Goal: Complete application form

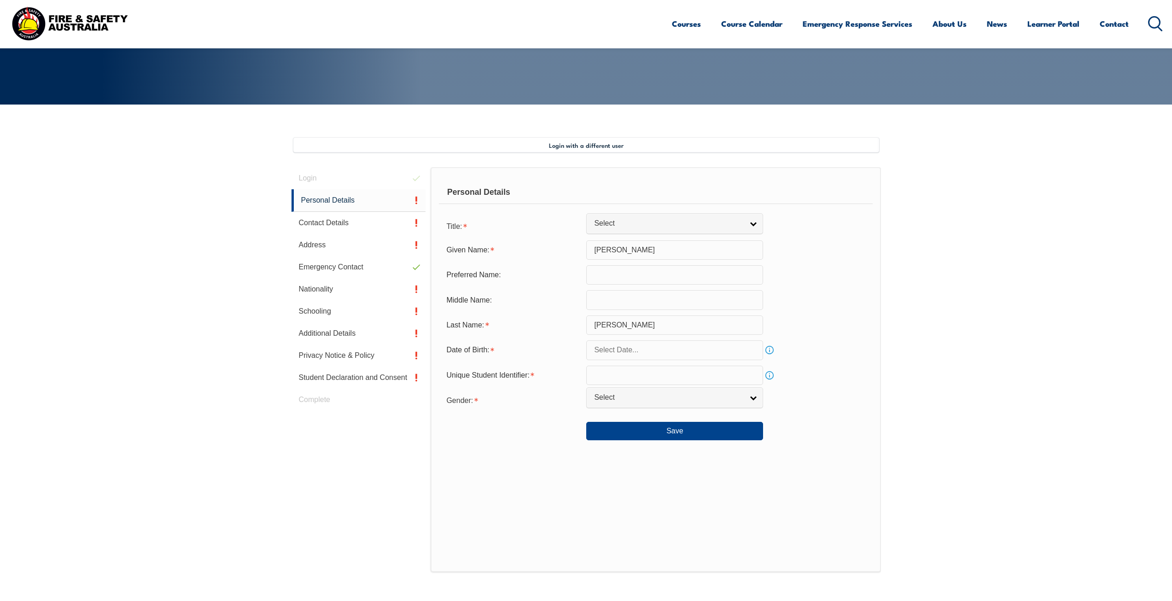
scroll to position [159, 0]
click at [597, 231] on link "Select" at bounding box center [674, 224] width 177 height 21
click at [603, 252] on li "Mrs" at bounding box center [674, 251] width 172 height 12
click at [605, 225] on span "Mrs" at bounding box center [666, 224] width 144 height 10
click at [612, 273] on li "Miss" at bounding box center [674, 274] width 172 height 12
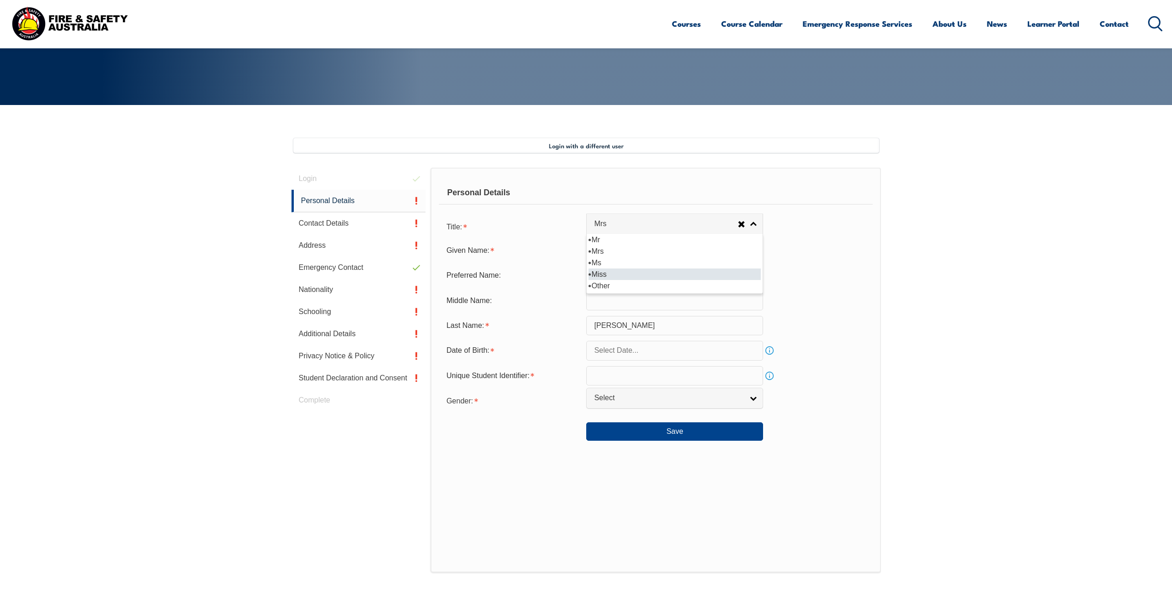
select select "Miss"
drag, startPoint x: 580, startPoint y: 247, endPoint x: 528, endPoint y: 243, distance: 52.2
click at [529, 243] on div "Given Name: [PERSON_NAME]" at bounding box center [655, 250] width 433 height 19
type input "L"
type input "[PERSON_NAME]"
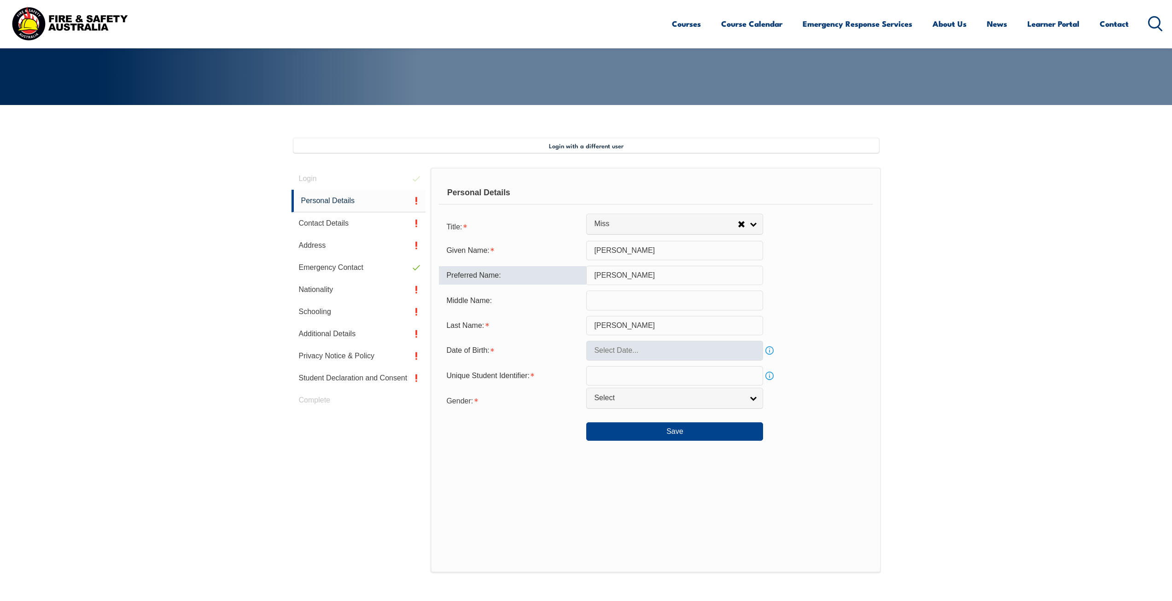
type input "[PERSON_NAME]"
click at [606, 358] on body "Courses Course Calendar Emergency Response Services Services Overview Emergency…" at bounding box center [586, 141] width 1172 height 601
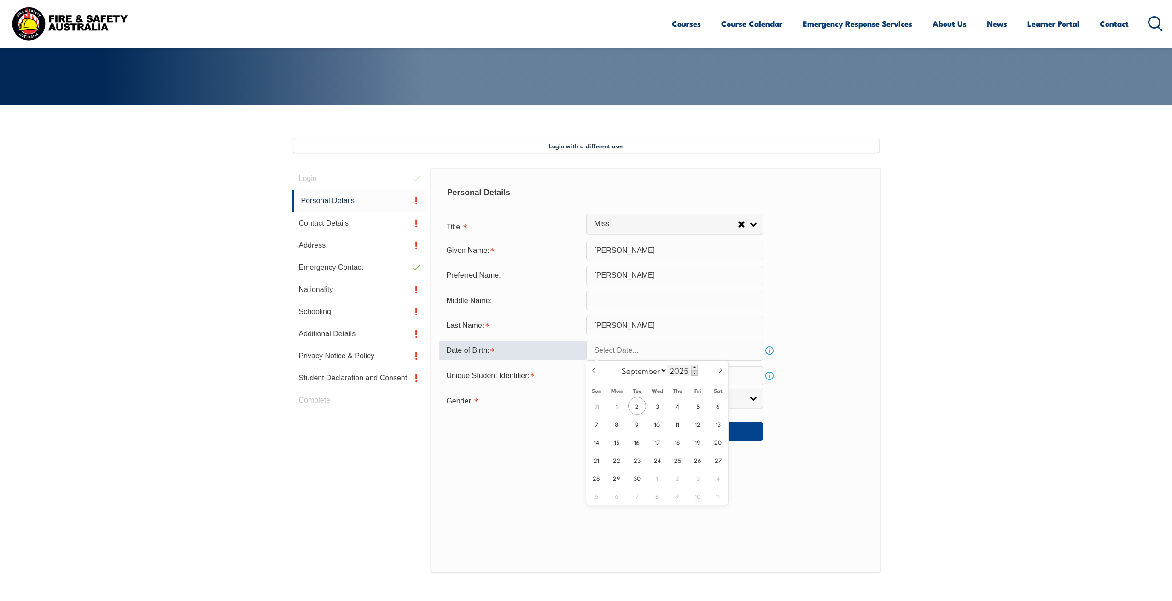
click at [692, 372] on span at bounding box center [694, 373] width 6 height 6
click at [691, 366] on span at bounding box center [694, 368] width 6 height 6
click at [678, 372] on input "2025" at bounding box center [682, 370] width 30 height 11
type input "1984"
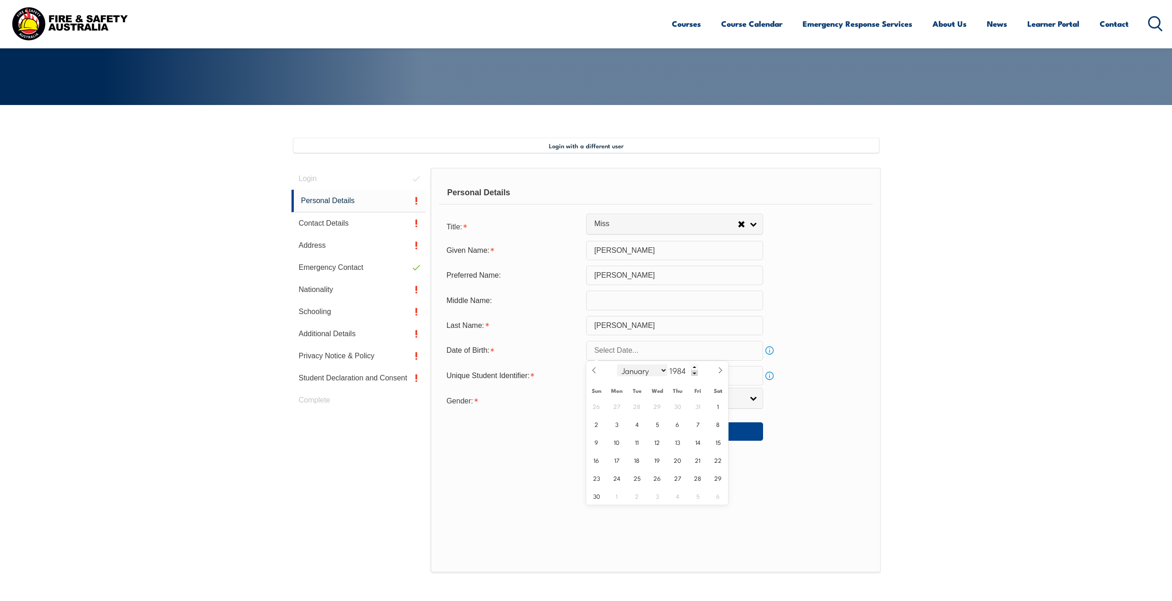
click at [647, 372] on select "January February March April May June July August September October November De…" at bounding box center [642, 370] width 50 height 12
select select "1"
click at [617, 364] on select "January February March April May June July August September October November De…" at bounding box center [642, 370] width 50 height 12
click at [698, 459] on span "24" at bounding box center [698, 460] width 18 height 18
type input "[DATE]"
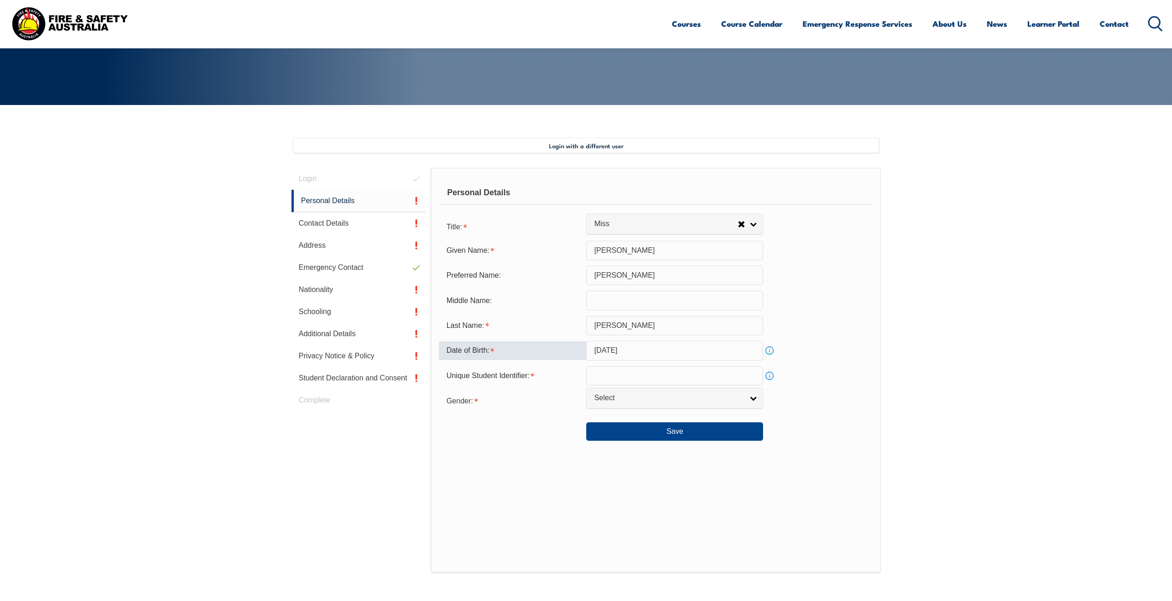
click at [596, 373] on input "text" at bounding box center [674, 375] width 177 height 19
type input "AZNZMFRK2P"
click at [610, 398] on span "Select" at bounding box center [668, 398] width 149 height 10
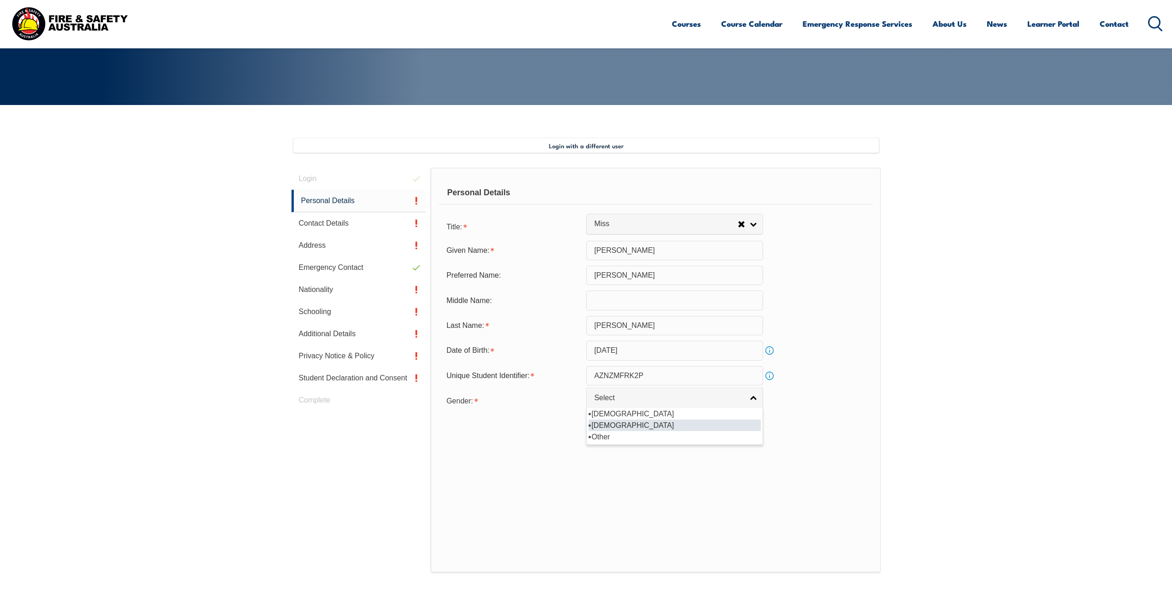
click at [618, 423] on li "[DEMOGRAPHIC_DATA]" at bounding box center [674, 425] width 172 height 12
select select "F"
click at [622, 424] on button "Save" at bounding box center [674, 431] width 177 height 18
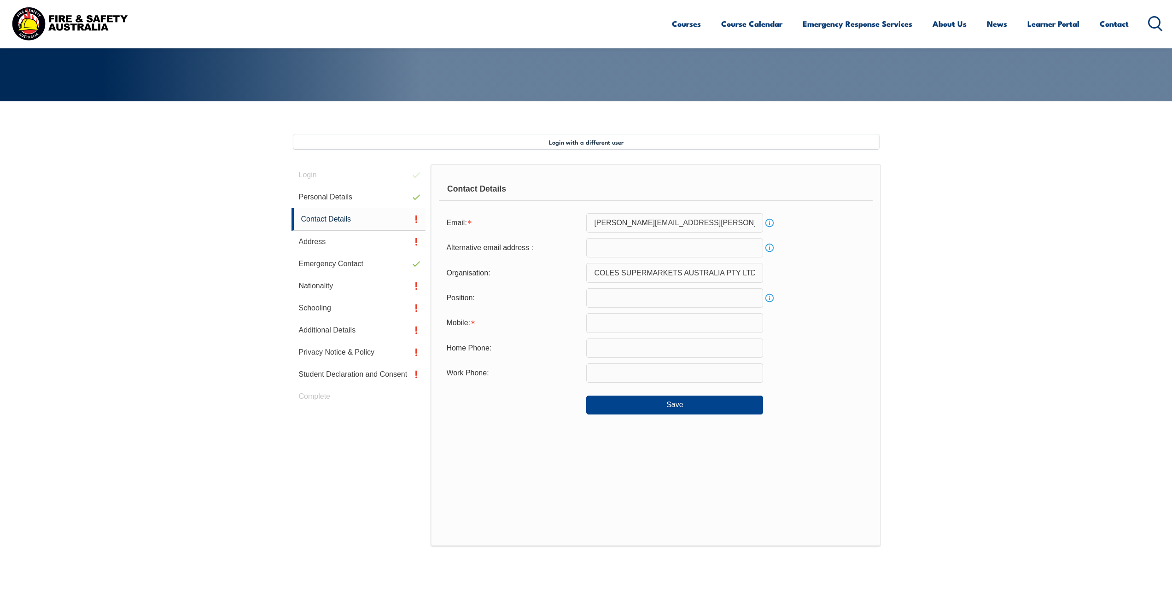
scroll to position [251, 0]
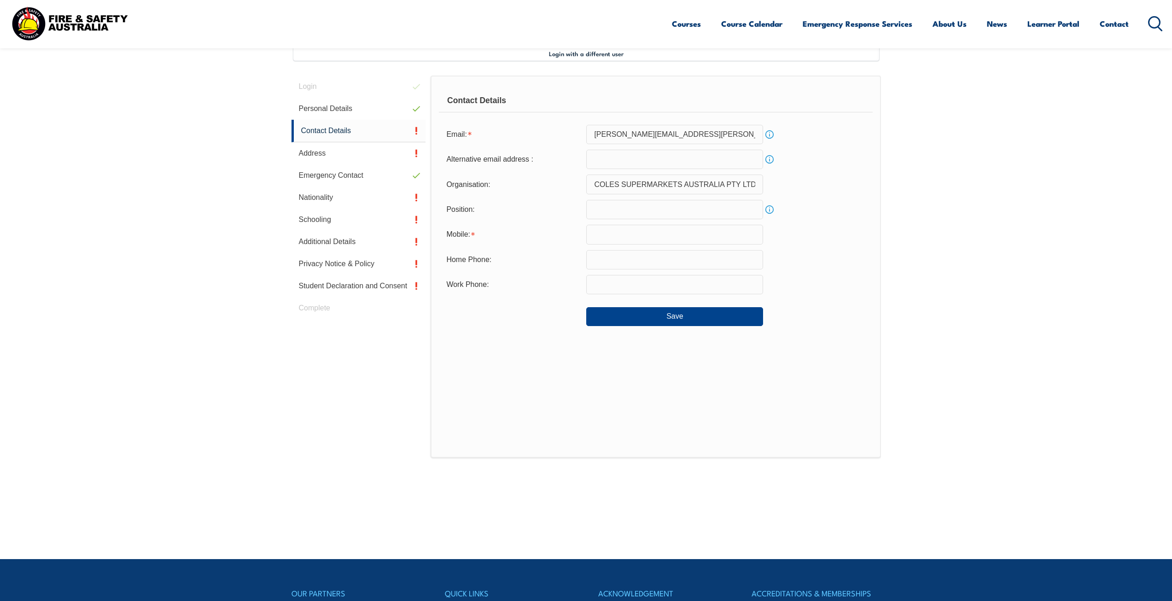
click at [623, 234] on input "text" at bounding box center [674, 234] width 177 height 19
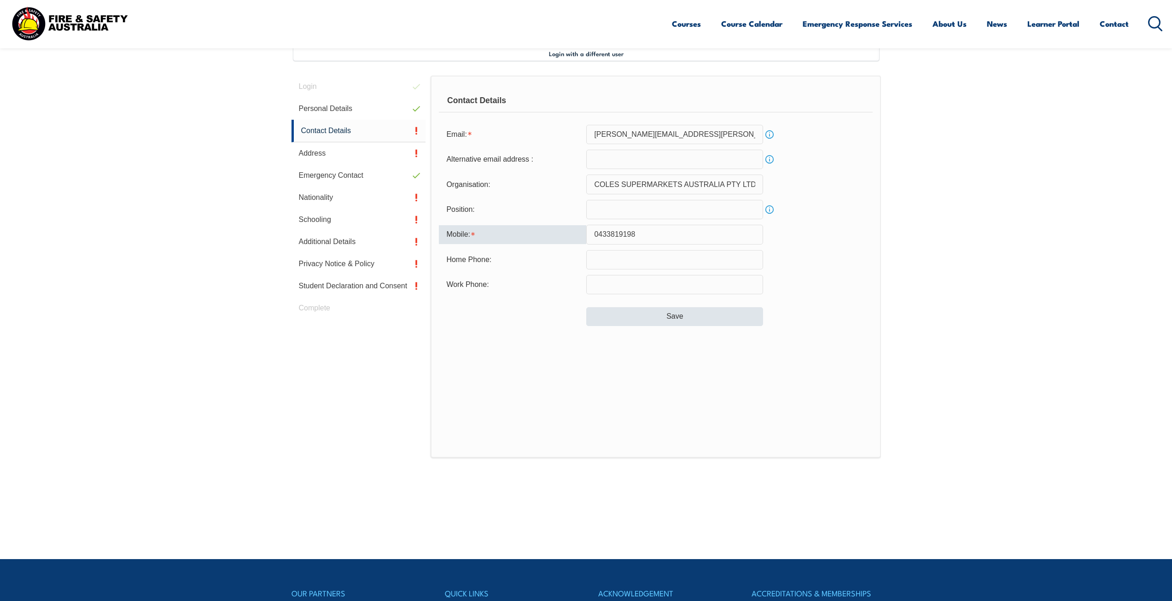
type input "0433819198"
click at [671, 319] on button "Save" at bounding box center [674, 316] width 177 height 18
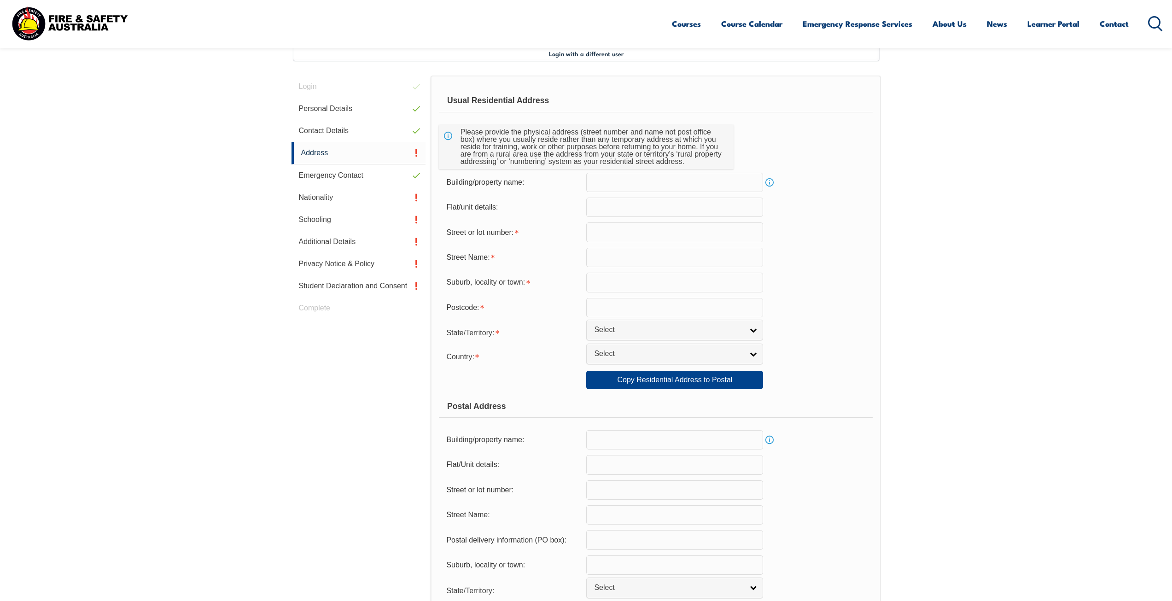
click at [637, 236] on input "text" at bounding box center [674, 231] width 177 height 19
type input "101"
type input "[PERSON_NAME] Dr"
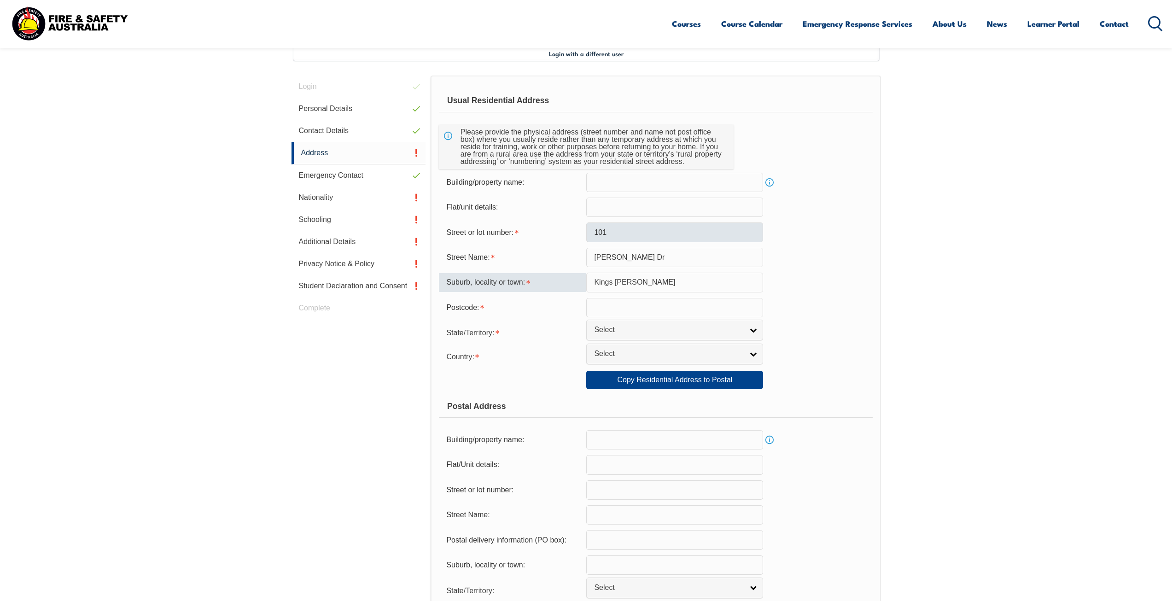
type input "Kings [PERSON_NAME]"
type input "2147"
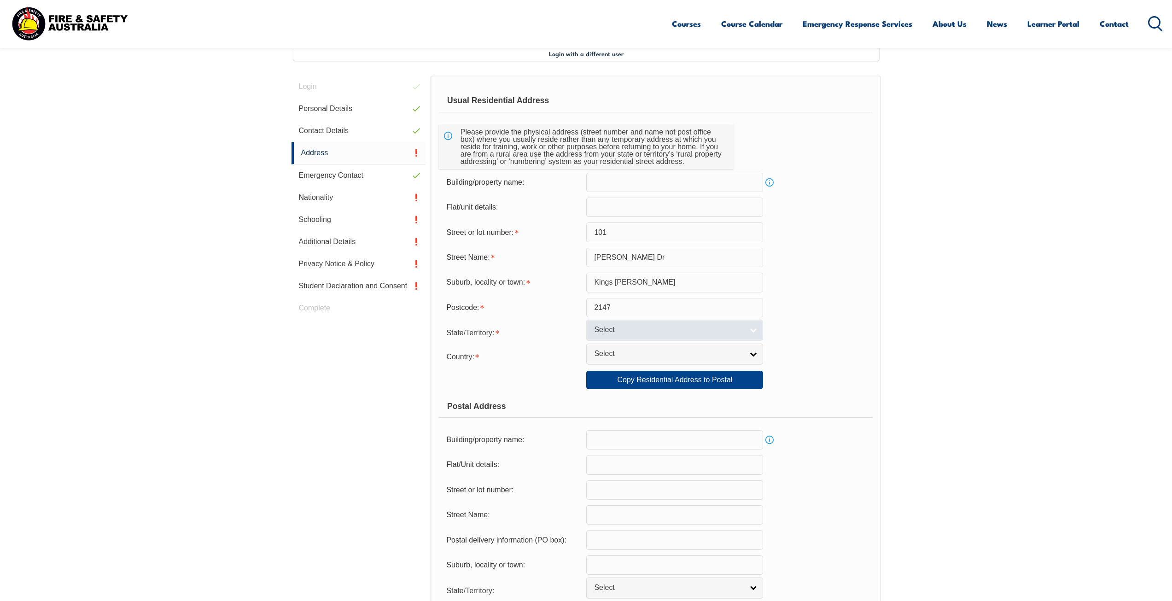
click at [633, 330] on span "Select" at bounding box center [668, 330] width 149 height 10
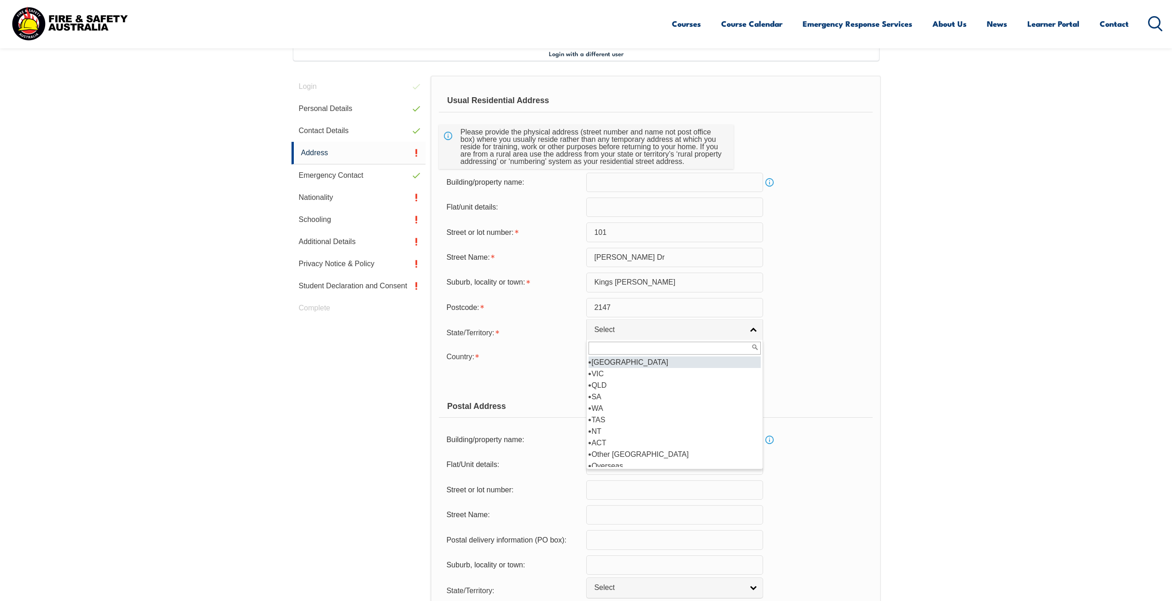
click at [613, 366] on li "[GEOGRAPHIC_DATA]" at bounding box center [674, 362] width 172 height 12
select select "[GEOGRAPHIC_DATA]"
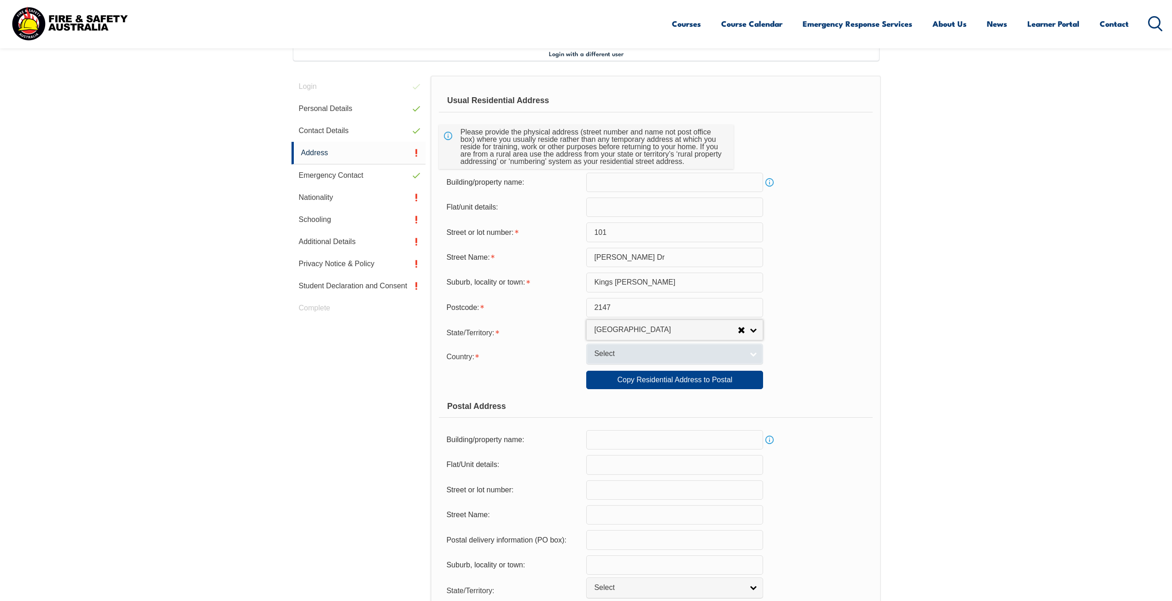
click at [611, 350] on span "Select" at bounding box center [668, 354] width 149 height 10
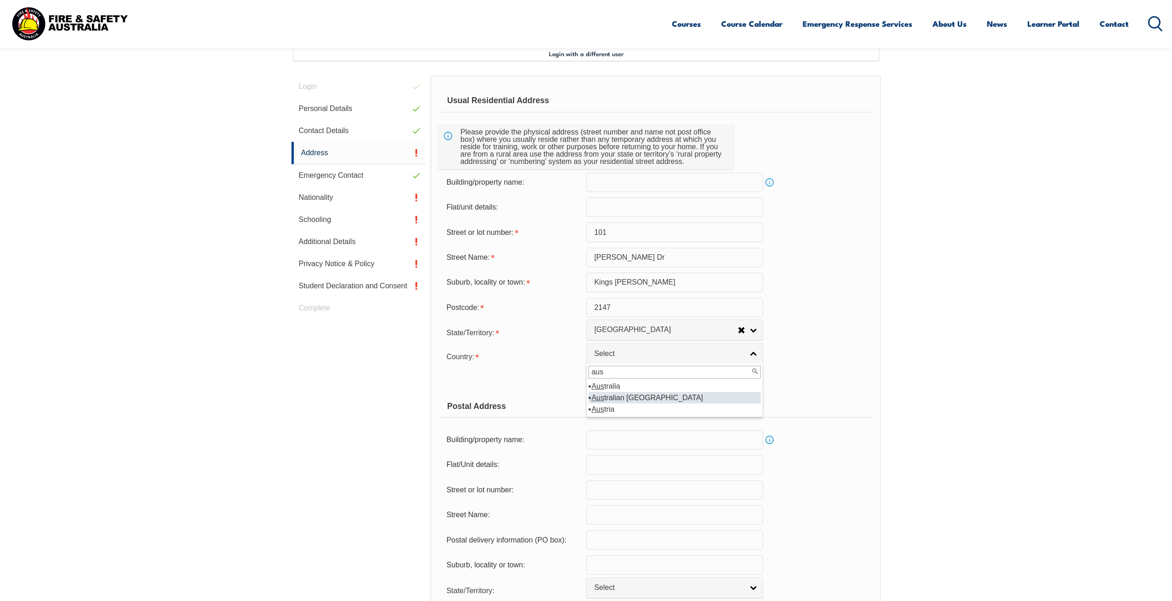
type input "aus"
click at [619, 384] on li "Aus tralia" at bounding box center [674, 386] width 172 height 12
select select "1101"
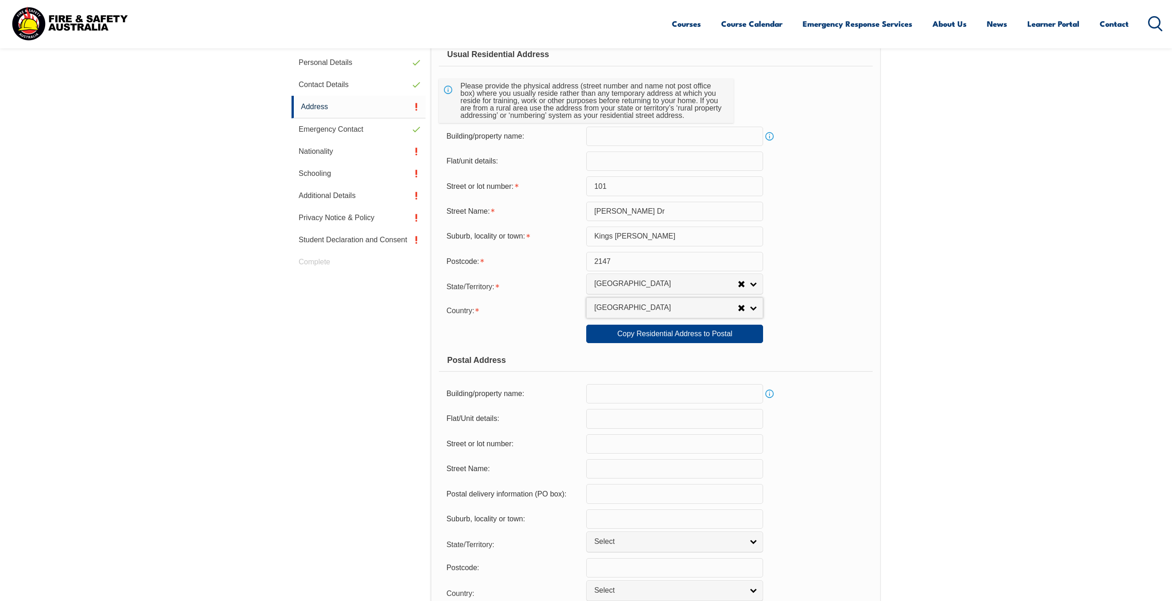
scroll to position [435, 0]
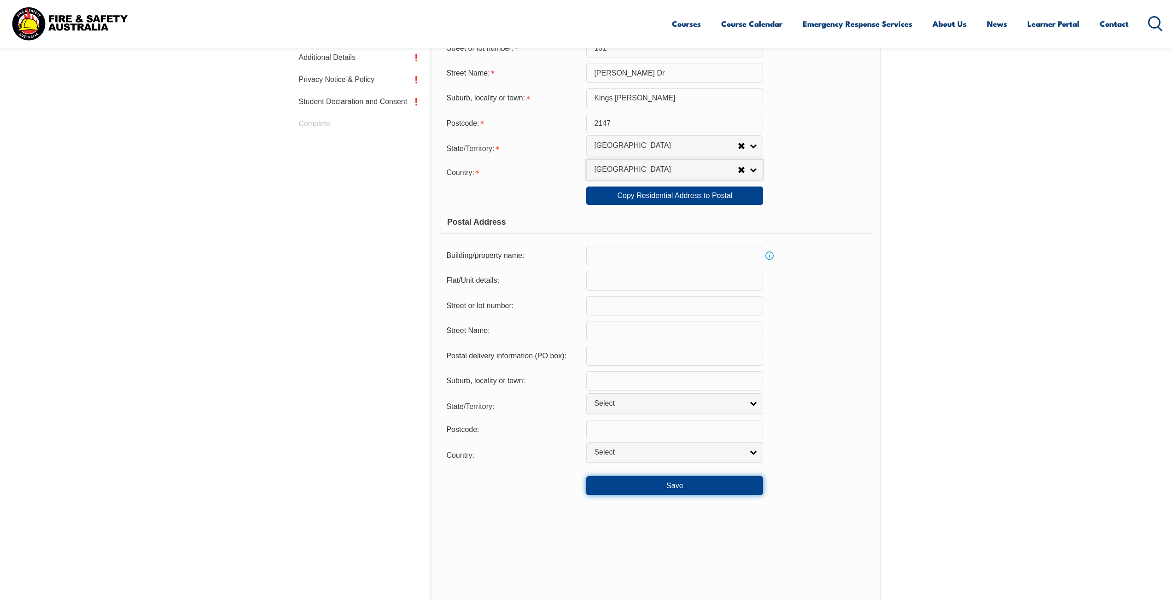
click at [643, 485] on button "Save" at bounding box center [674, 485] width 177 height 18
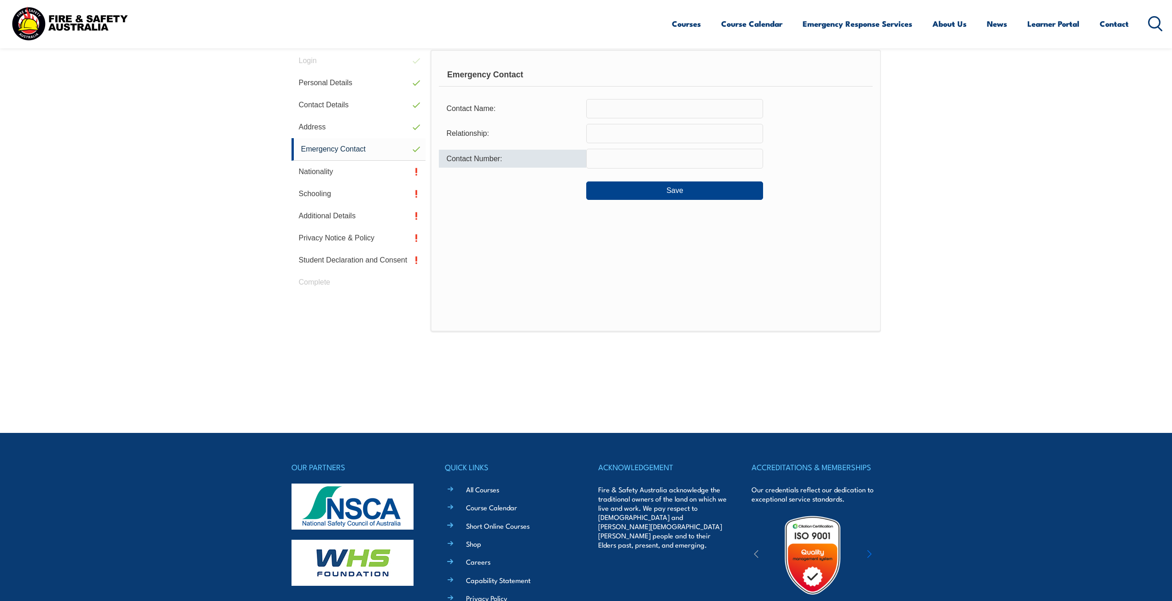
scroll to position [251, 0]
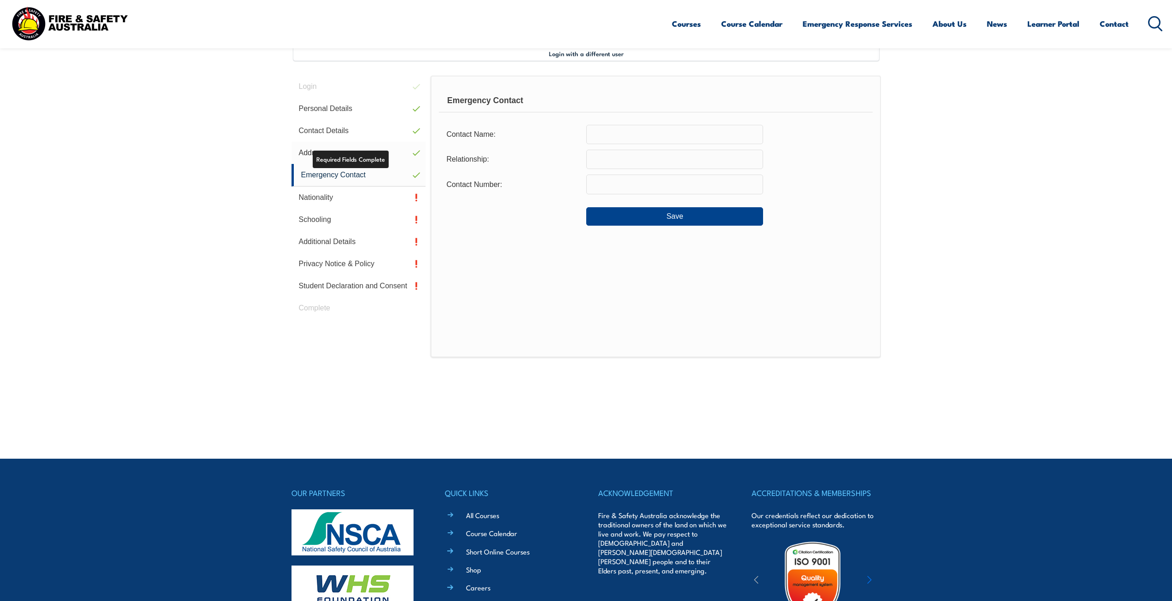
click at [381, 158] on link "Address" at bounding box center [358, 153] width 134 height 22
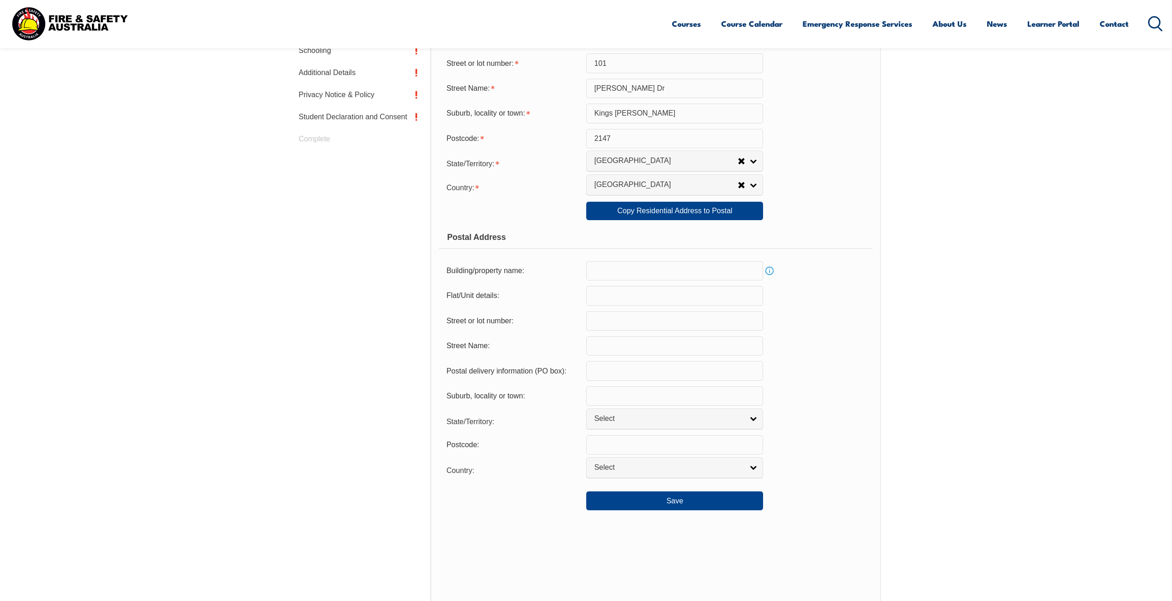
scroll to position [435, 0]
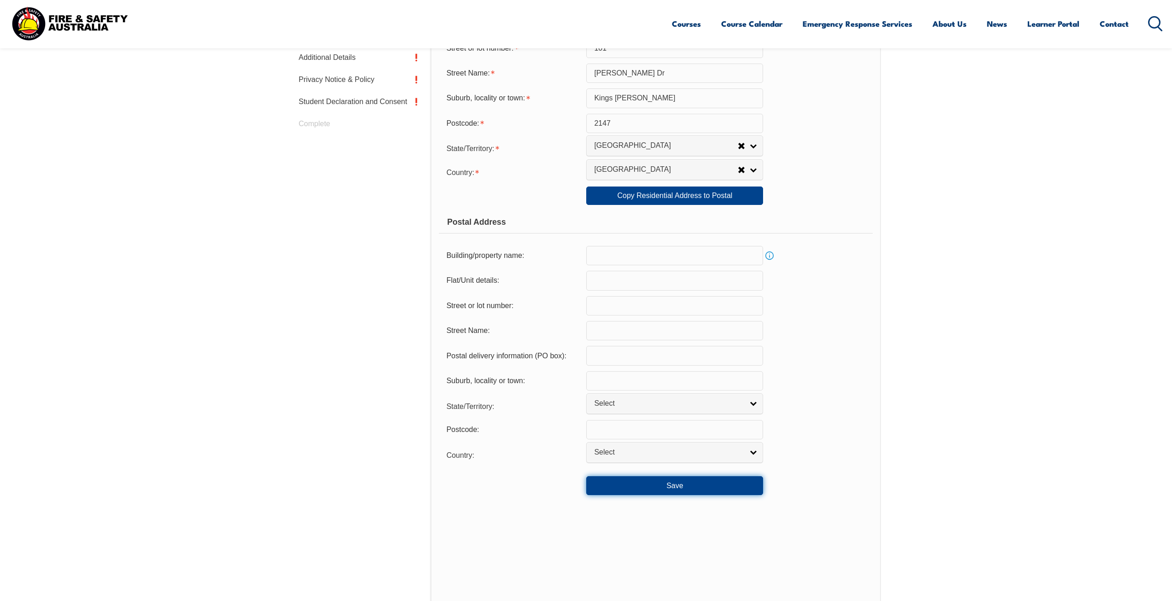
click at [674, 487] on button "Save" at bounding box center [674, 485] width 177 height 18
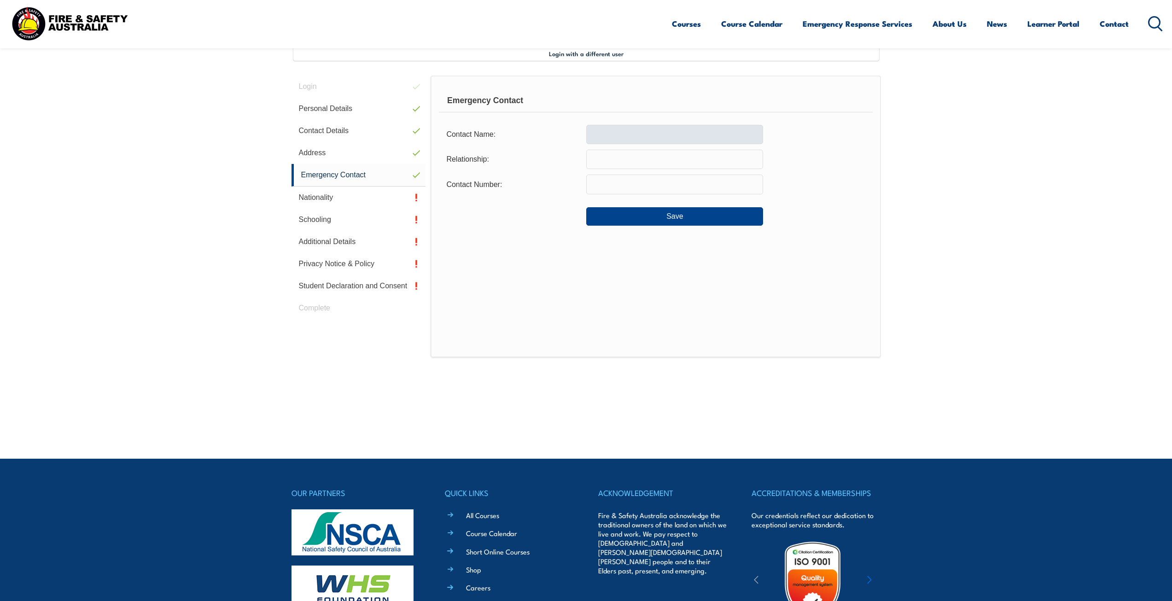
scroll to position [129, 0]
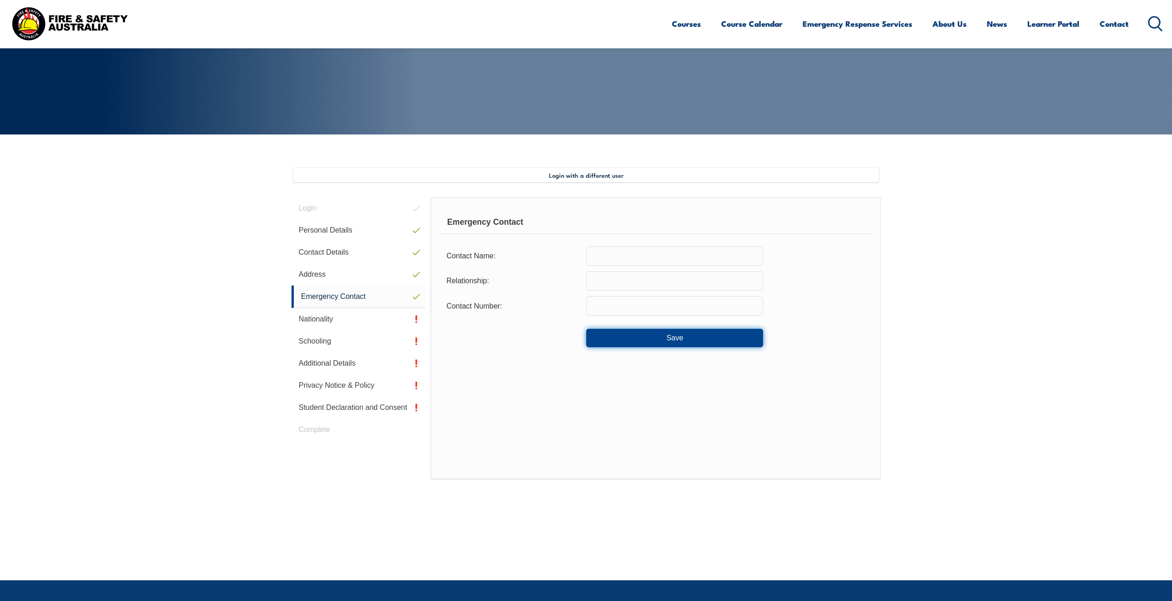
click at [640, 344] on button "Save" at bounding box center [674, 338] width 177 height 18
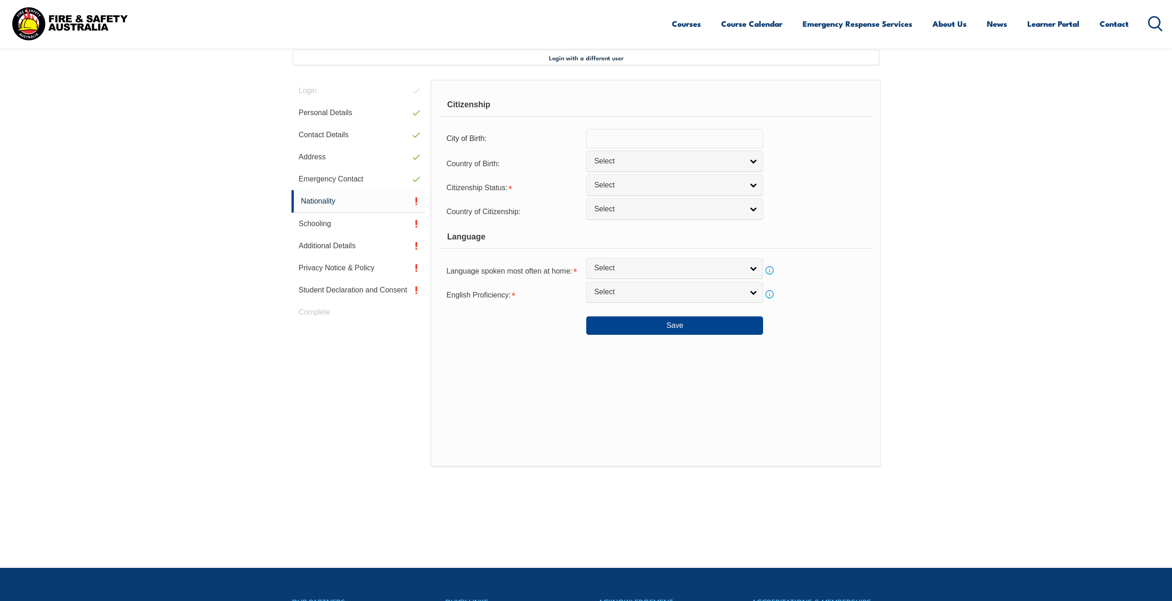
scroll to position [251, 0]
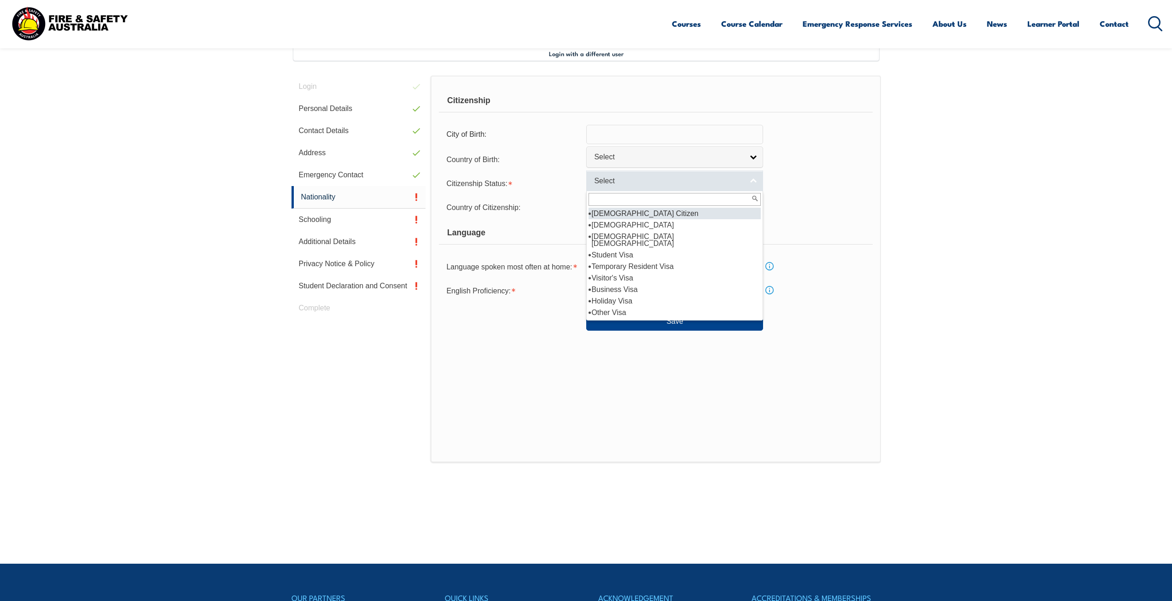
click at [623, 188] on link "Select" at bounding box center [674, 180] width 177 height 21
click at [620, 213] on li "[DEMOGRAPHIC_DATA] Citizen" at bounding box center [674, 214] width 172 height 12
select select "1"
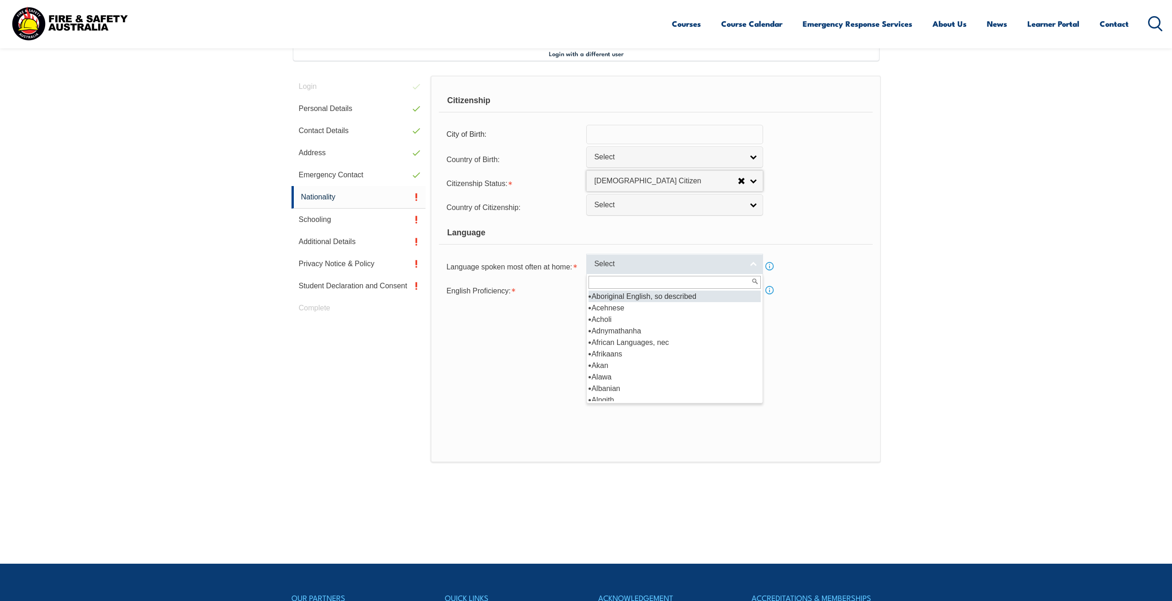
click at [627, 265] on span "Select" at bounding box center [668, 264] width 149 height 10
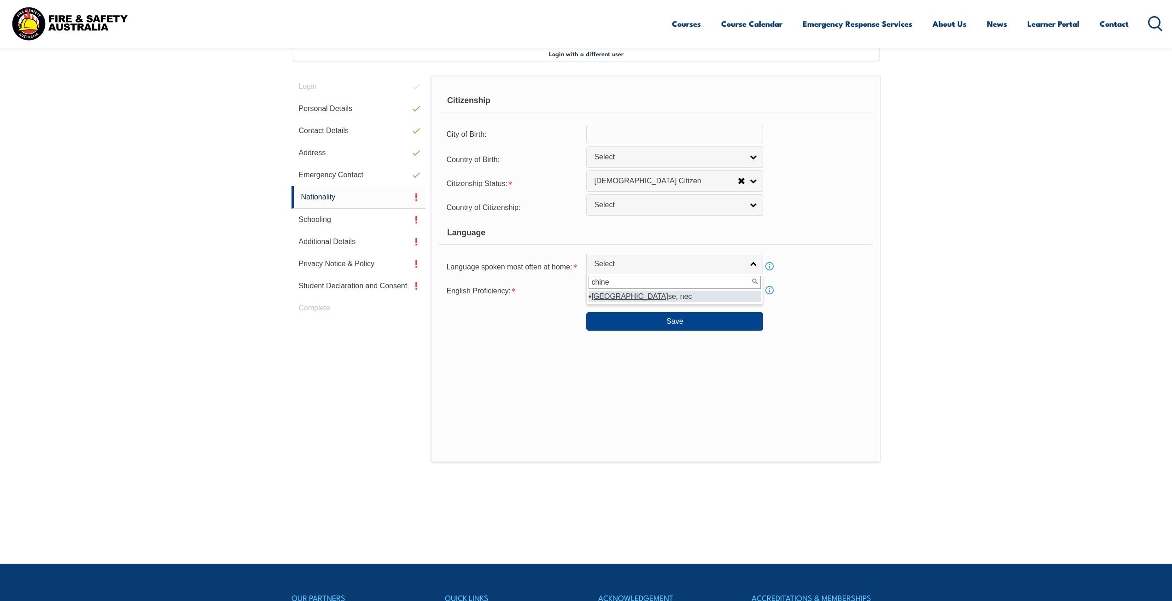
type input "chine"
click at [631, 299] on li "Chine se, nec" at bounding box center [674, 297] width 172 height 12
select select "7199"
click at [627, 296] on link "Select" at bounding box center [674, 288] width 177 height 21
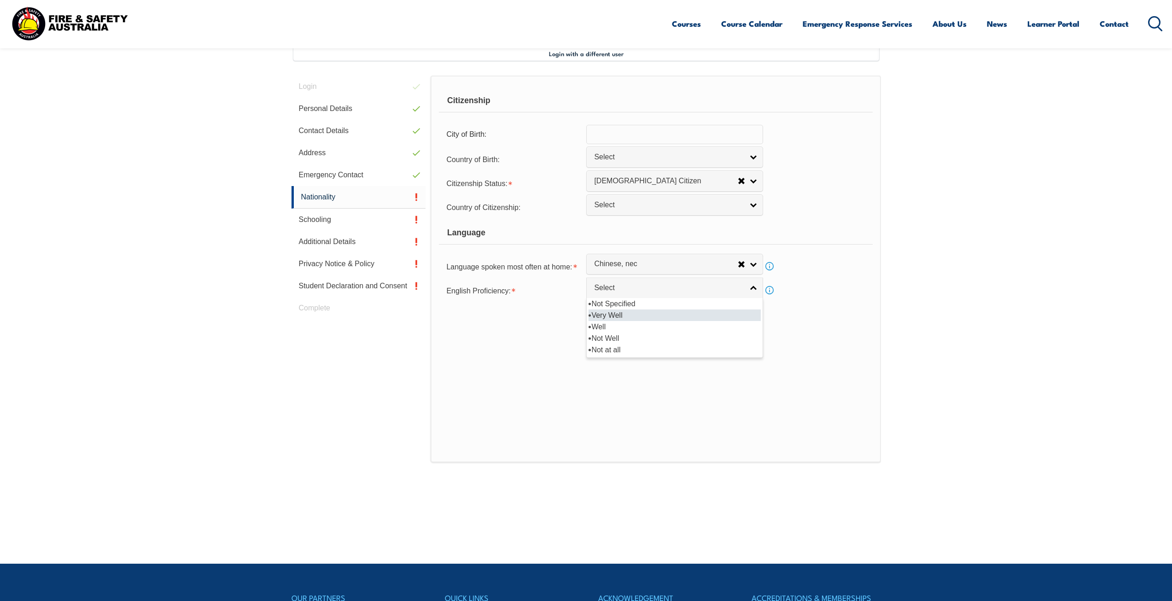
click at [628, 313] on li "Very Well" at bounding box center [674, 315] width 172 height 12
select select "1"
click at [645, 322] on button "Save" at bounding box center [674, 321] width 177 height 18
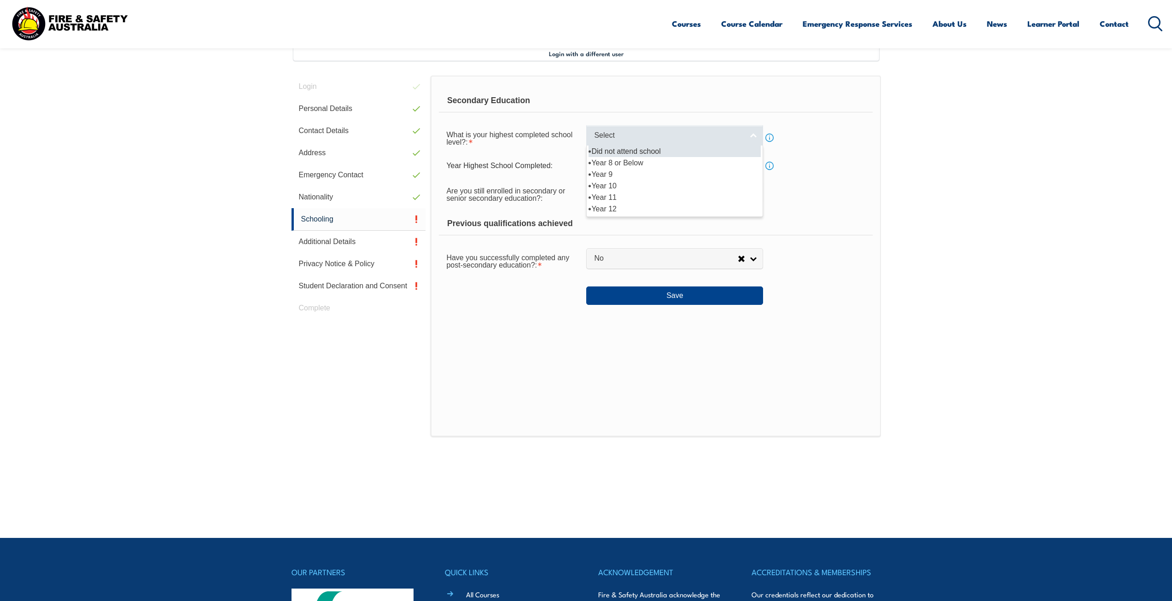
click at [608, 131] on span "Select" at bounding box center [668, 136] width 149 height 10
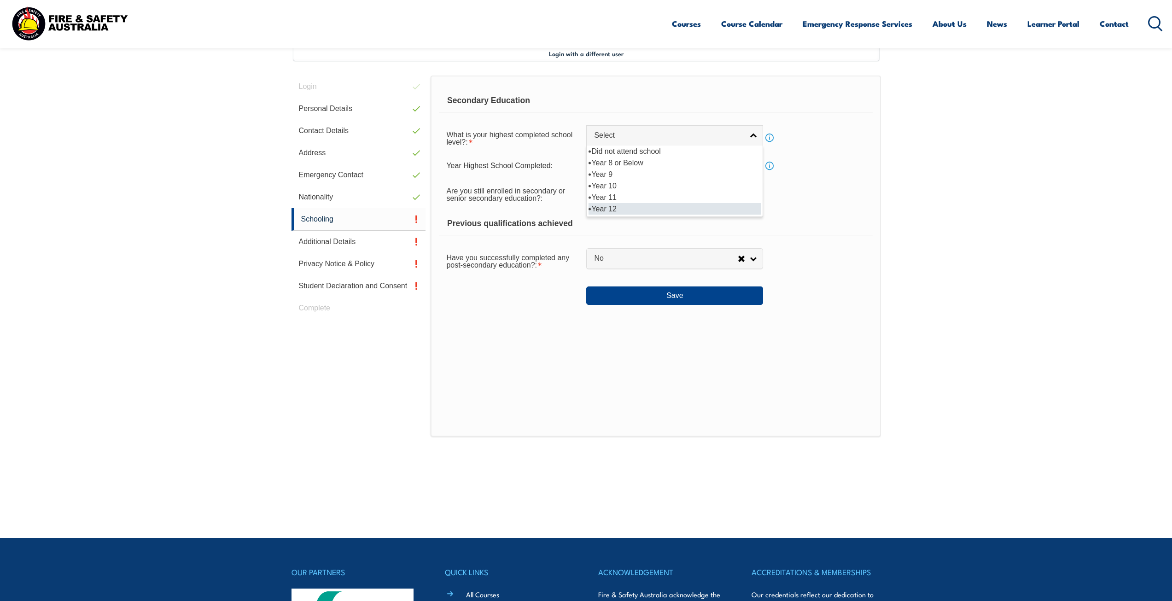
click at [620, 209] on li "Year 12" at bounding box center [674, 209] width 172 height 12
select select "12"
click at [608, 257] on span "No" at bounding box center [666, 259] width 144 height 10
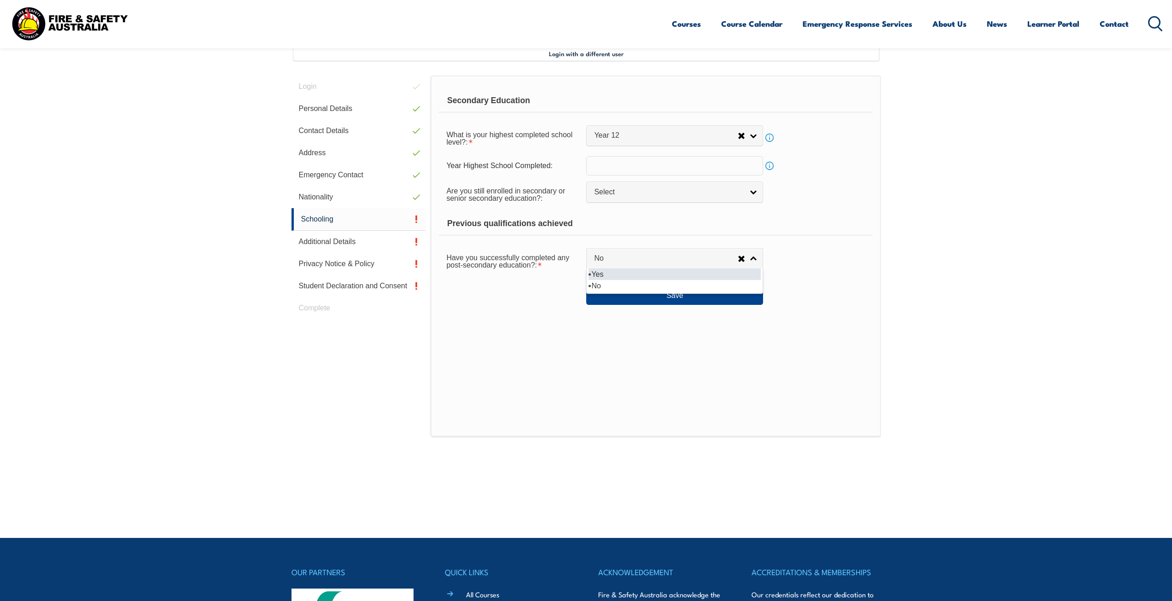
click at [616, 277] on li "Yes" at bounding box center [674, 274] width 172 height 12
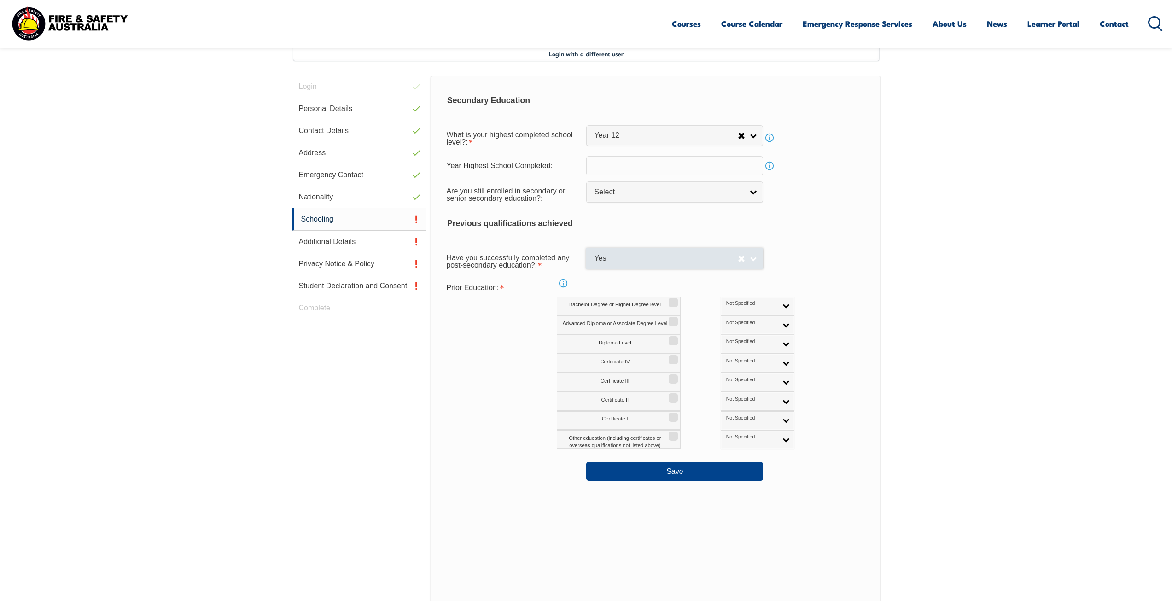
click at [640, 269] on div "Yes Yes No" at bounding box center [674, 258] width 177 height 21
click at [625, 261] on span "Yes" at bounding box center [666, 259] width 144 height 10
click at [622, 287] on li "No" at bounding box center [674, 286] width 172 height 12
select select "false"
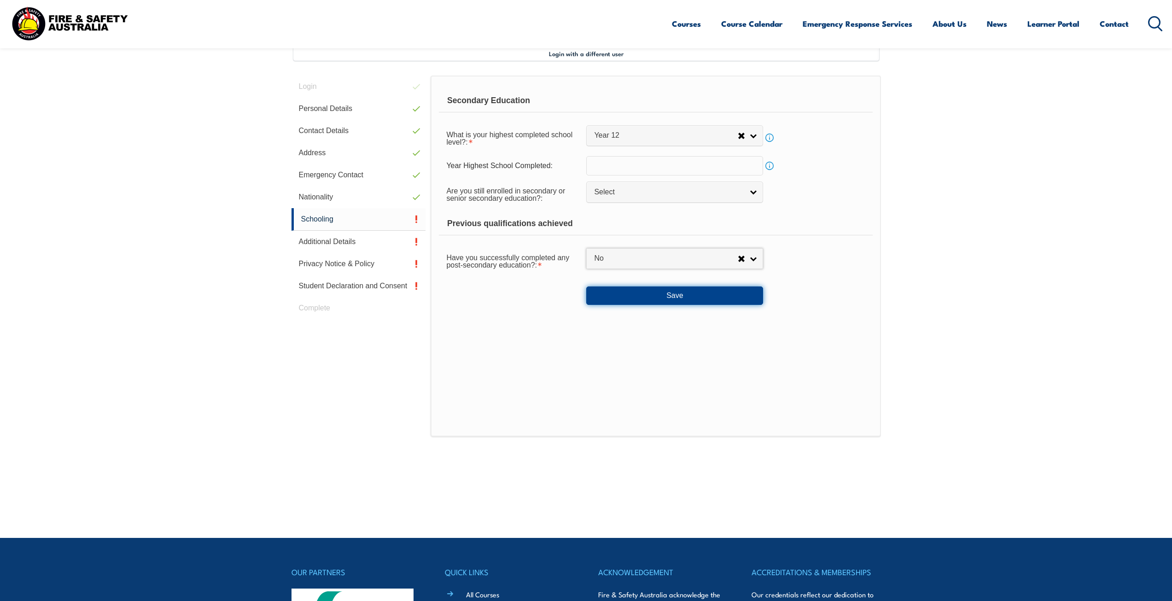
click at [630, 294] on button "Save" at bounding box center [674, 295] width 177 height 18
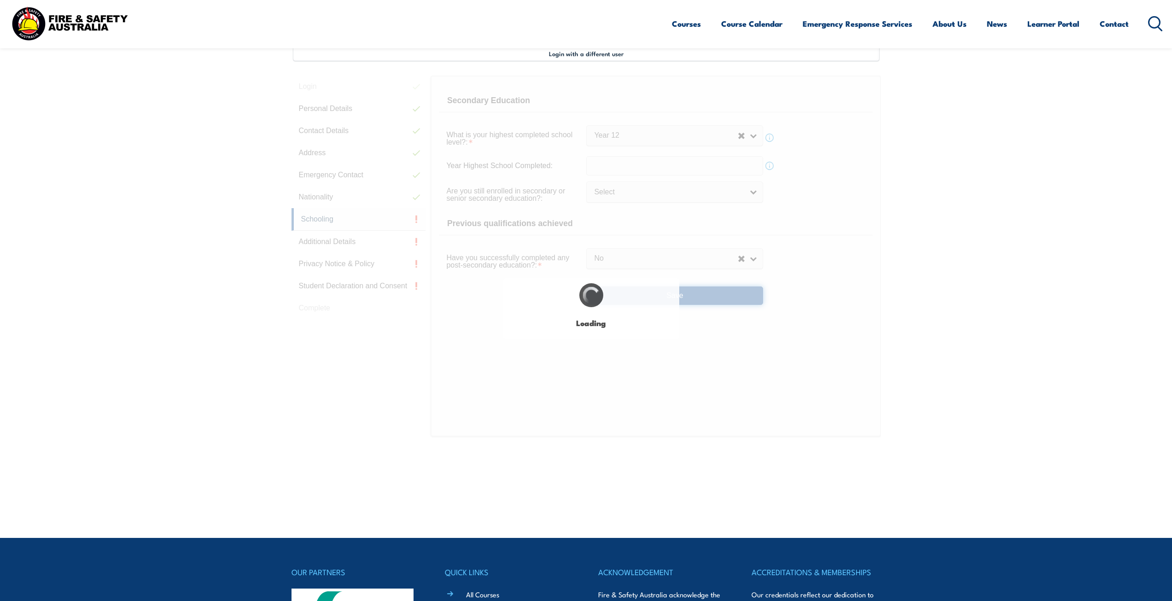
select select
select select "false"
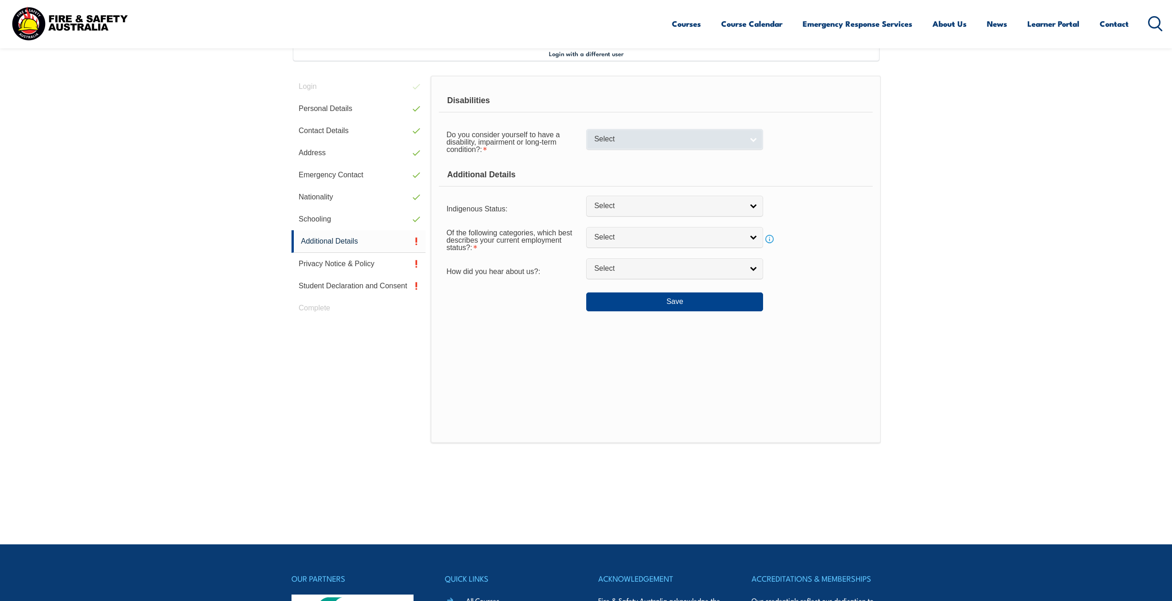
click at [650, 141] on span "Select" at bounding box center [668, 139] width 149 height 10
click at [637, 154] on li "No" at bounding box center [674, 155] width 172 height 12
select select "false"
click at [612, 240] on span "Select" at bounding box center [668, 238] width 149 height 10
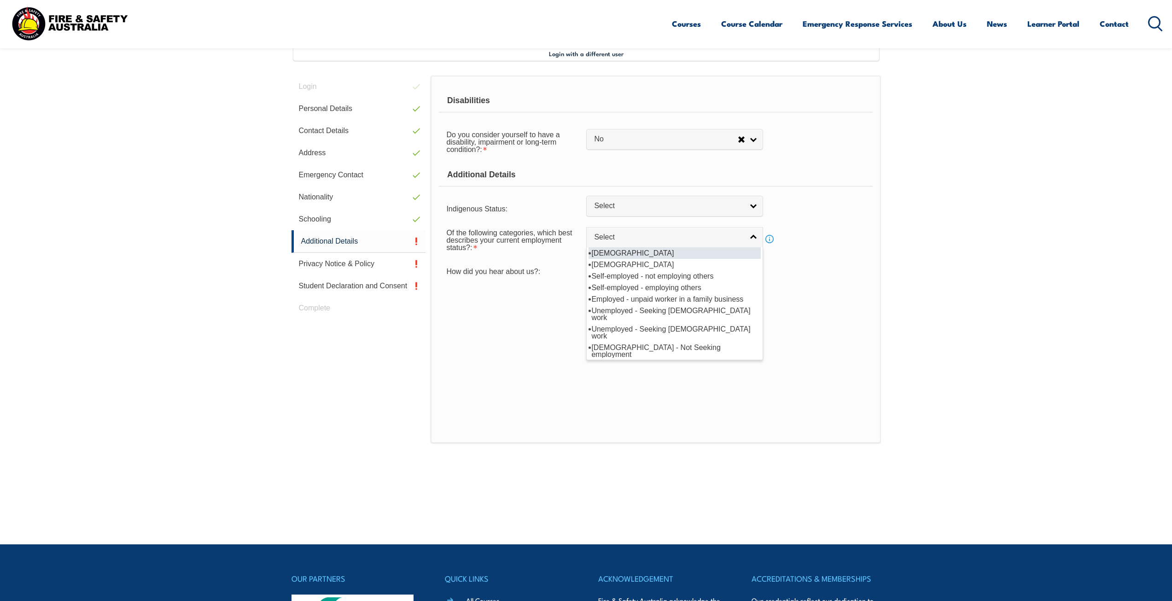
click at [610, 252] on li "[DEMOGRAPHIC_DATA]" at bounding box center [674, 253] width 172 height 12
select select "1"
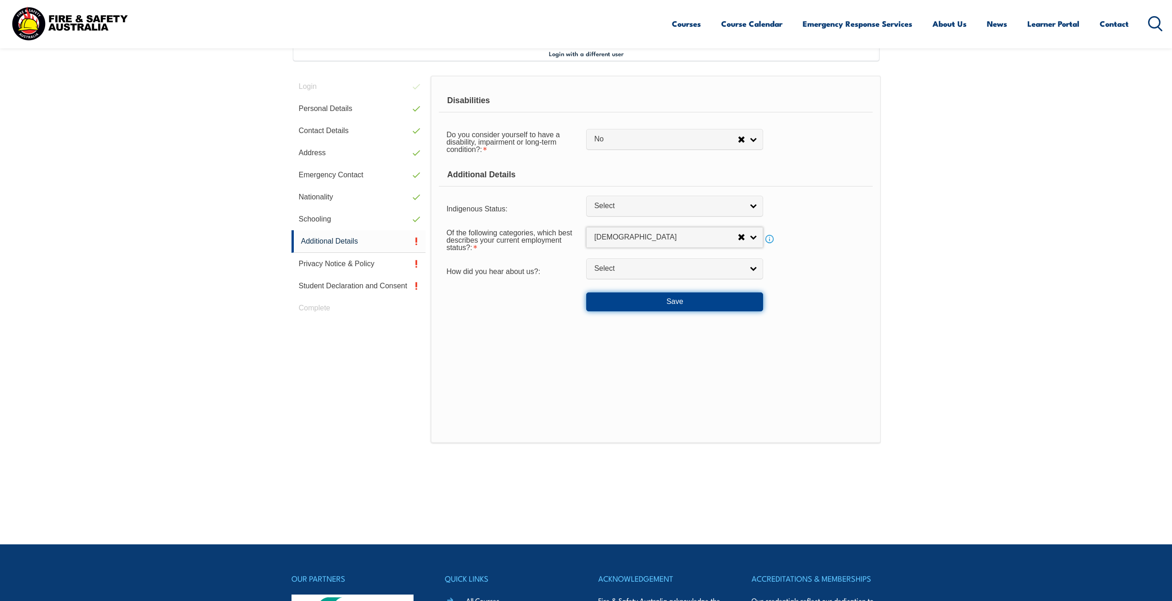
click at [621, 298] on button "Save" at bounding box center [674, 301] width 177 height 18
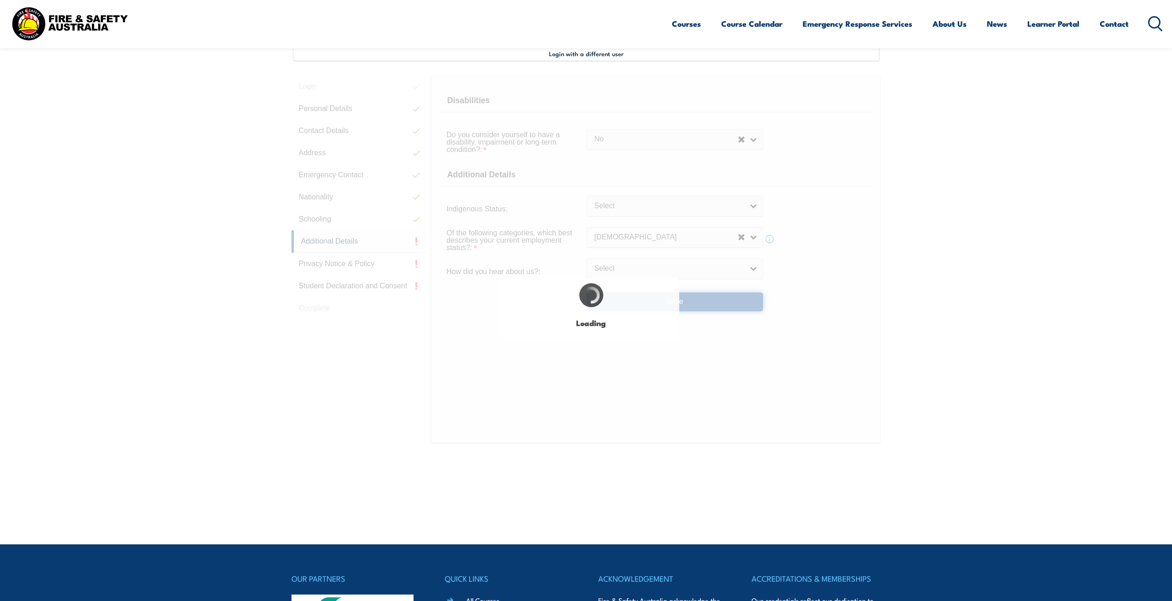
select select "false"
select select
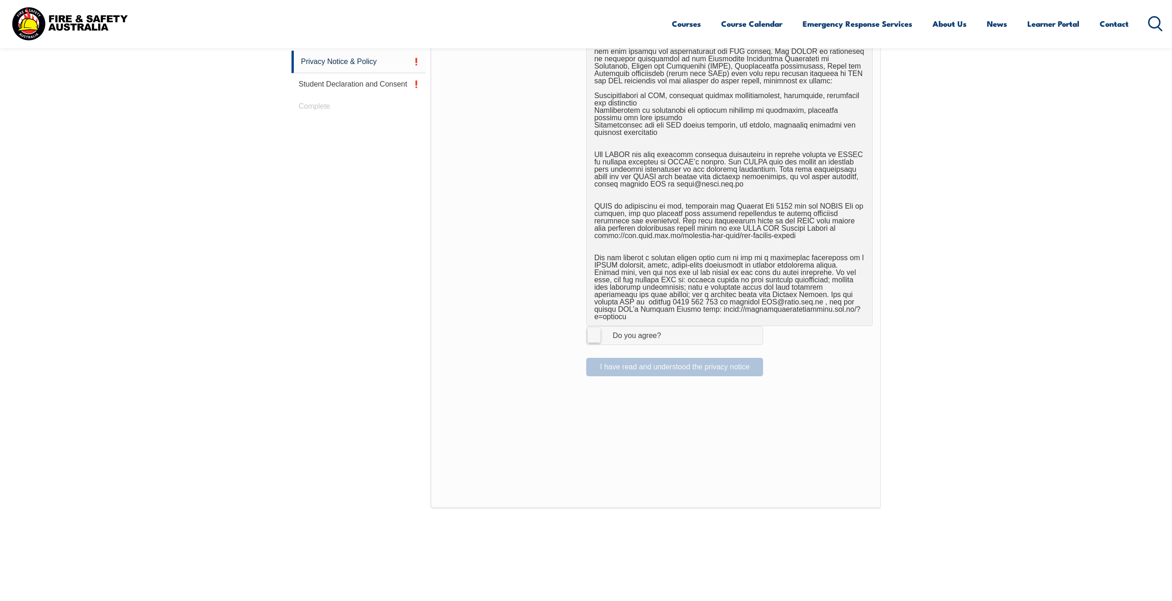
scroll to position [481, 0]
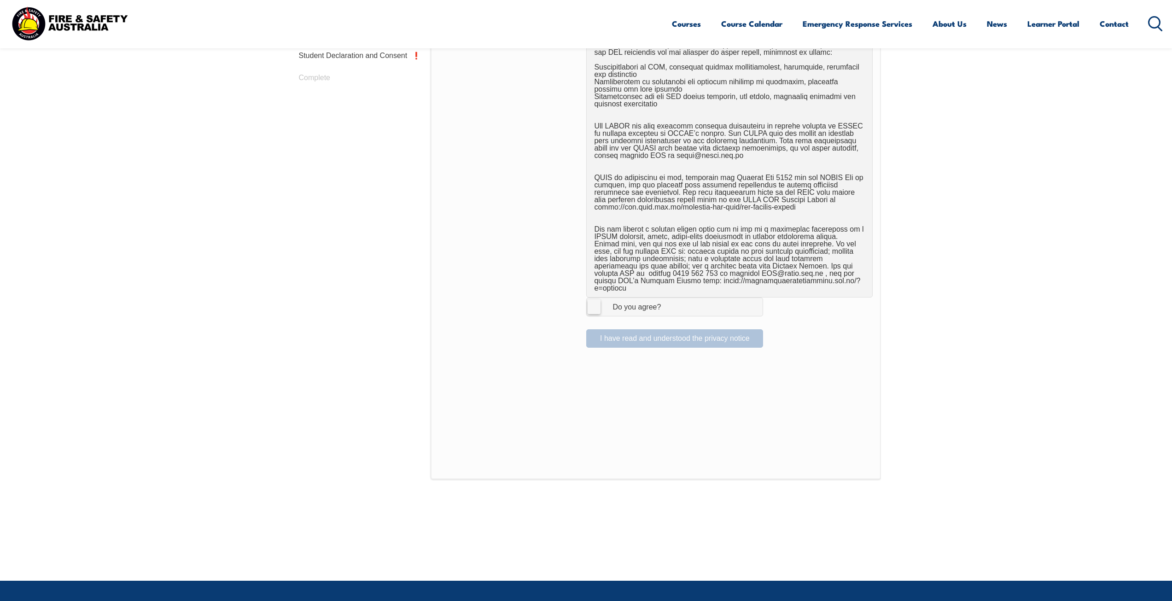
click at [593, 297] on label "I Agree Do you agree?" at bounding box center [674, 306] width 177 height 18
click at [668, 298] on input "I Agree Do you agree?" at bounding box center [676, 306] width 16 height 17
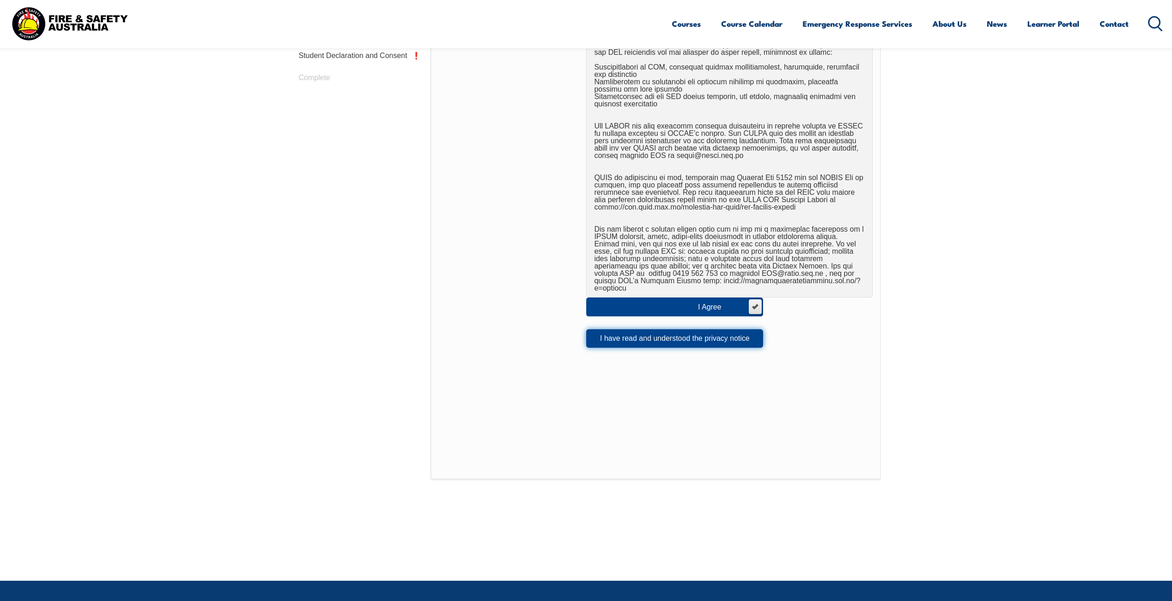
click at [612, 334] on button "I have read and understood the privacy notice" at bounding box center [674, 338] width 177 height 18
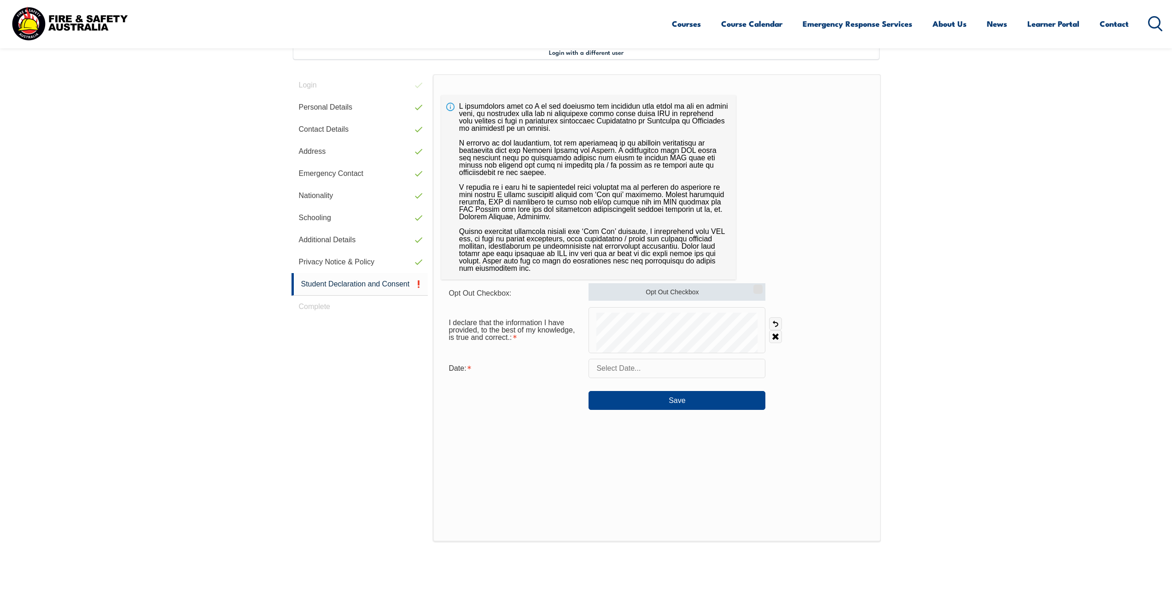
scroll to position [251, 0]
click at [646, 293] on label "Opt Out Checkbox" at bounding box center [676, 293] width 177 height 17
click at [754, 288] on input "Opt Out Checkbox" at bounding box center [757, 287] width 6 height 1
click at [663, 294] on label "Opt Out Checkbox" at bounding box center [676, 293] width 177 height 17
click at [754, 288] on input "Opt Out Checkbox" at bounding box center [757, 287] width 6 height 1
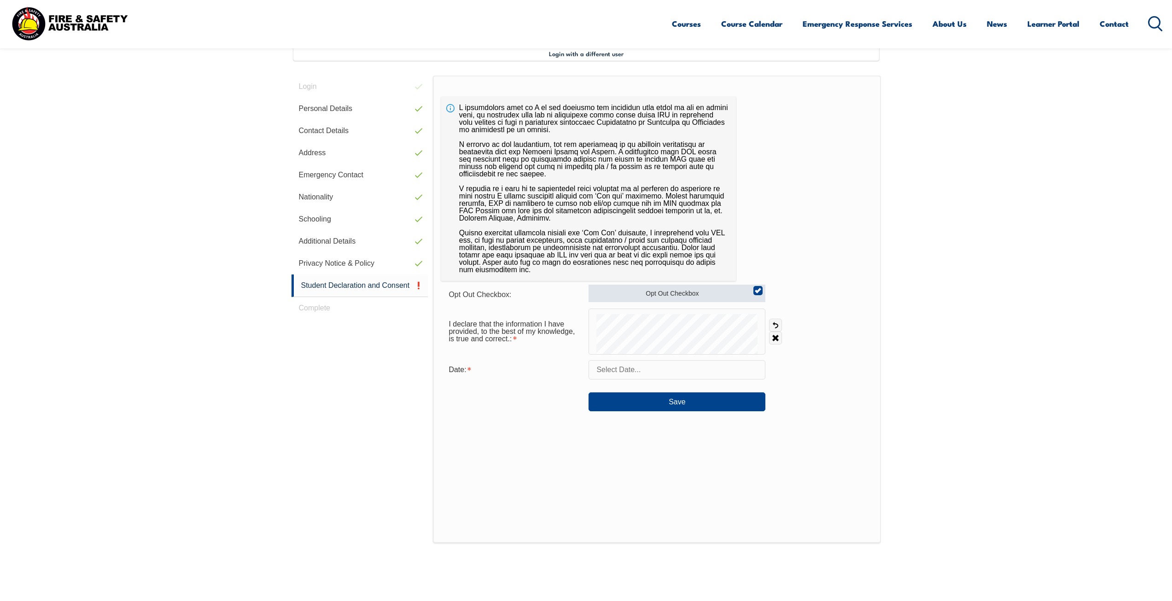
checkbox input "false"
click at [776, 324] on link "Undo" at bounding box center [775, 325] width 13 height 13
click at [778, 324] on link "Undo" at bounding box center [775, 325] width 13 height 13
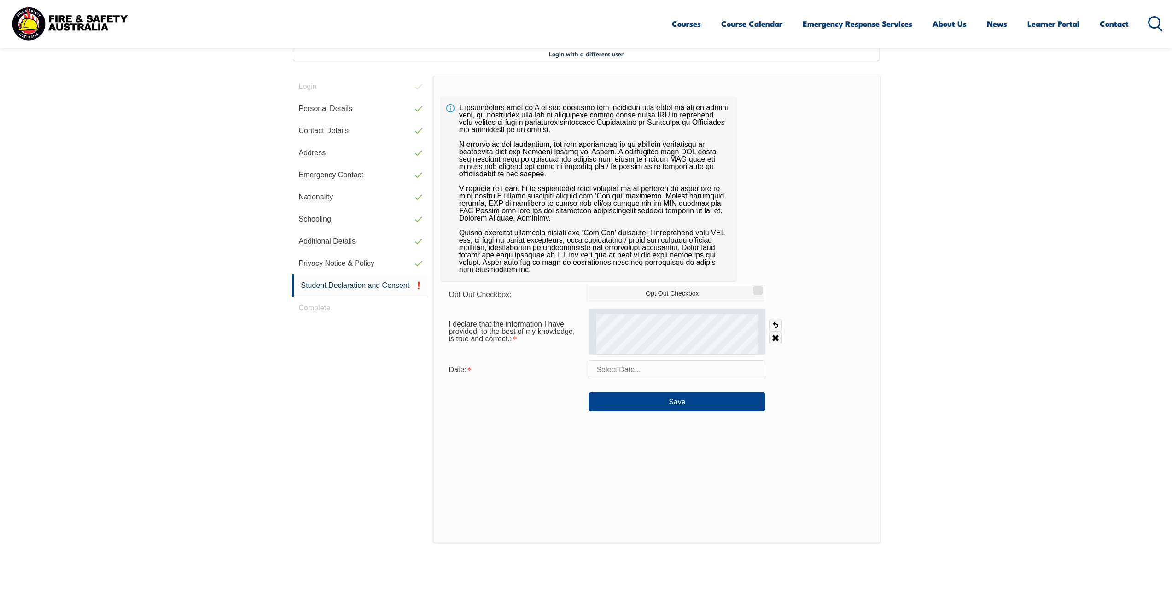
drag, startPoint x: 777, startPoint y: 325, endPoint x: 765, endPoint y: 346, distance: 24.6
click at [777, 325] on link "Undo" at bounding box center [775, 325] width 13 height 13
click at [776, 340] on link "Clear" at bounding box center [775, 337] width 13 height 13
click at [639, 364] on input "text" at bounding box center [676, 369] width 177 height 19
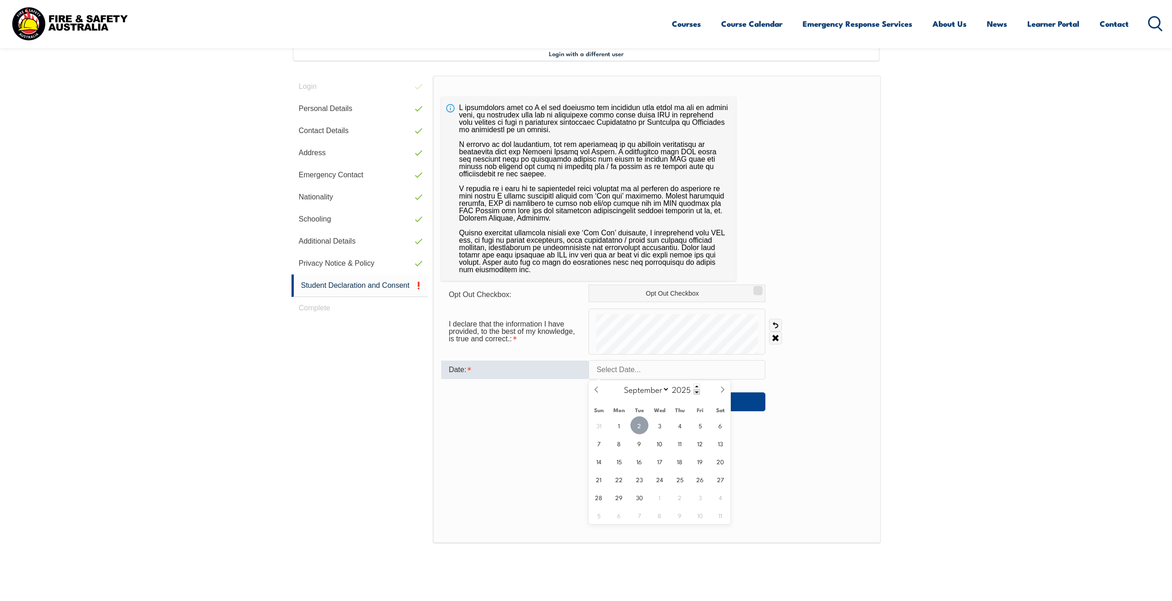
click at [637, 423] on span "2" at bounding box center [639, 425] width 18 height 18
type input "[DATE]"
click at [698, 412] on div "Opt Out Checkbox: Opt Out Checkbox I declare that the information I have provid…" at bounding box center [657, 309] width 448 height 467
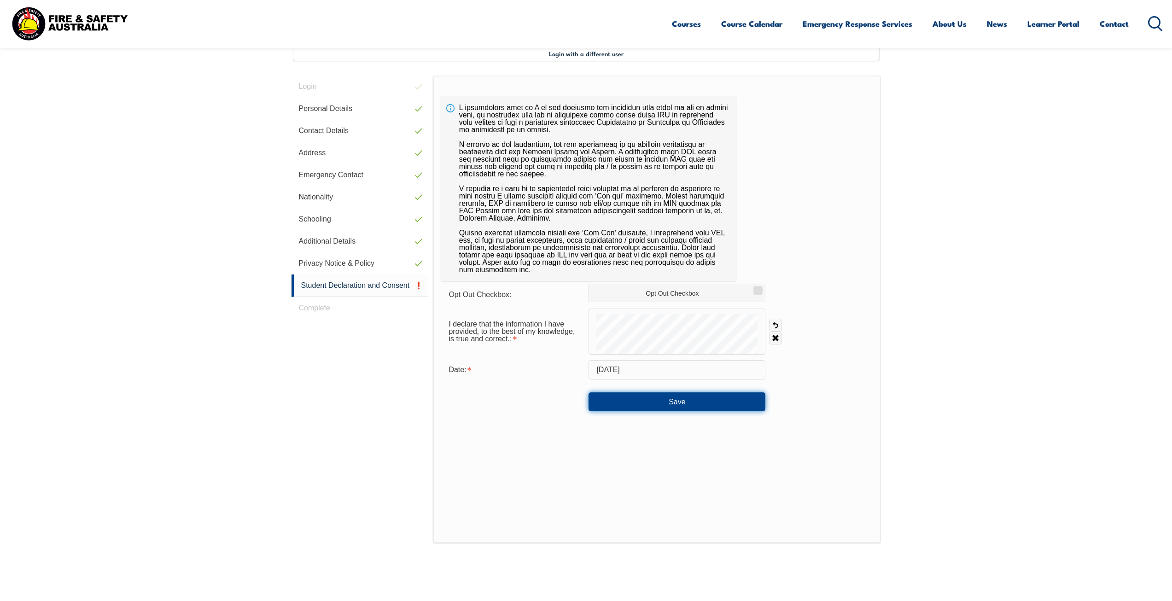
click at [699, 397] on button "Save" at bounding box center [676, 401] width 177 height 18
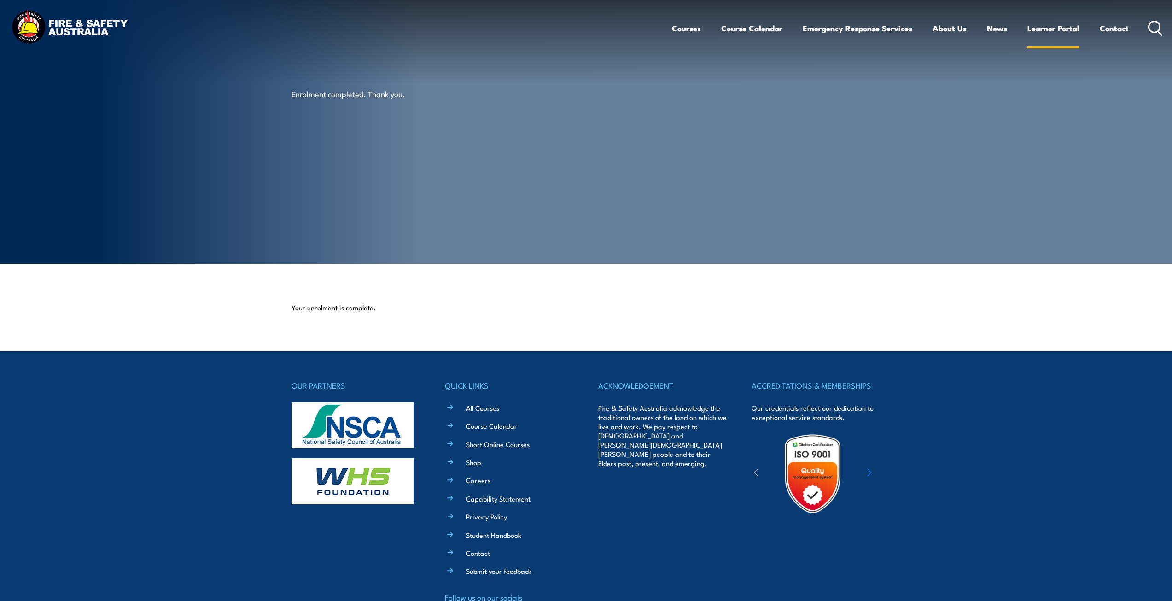
click at [1055, 38] on link "Learner Portal" at bounding box center [1053, 28] width 52 height 24
